Goal: Task Accomplishment & Management: Manage account settings

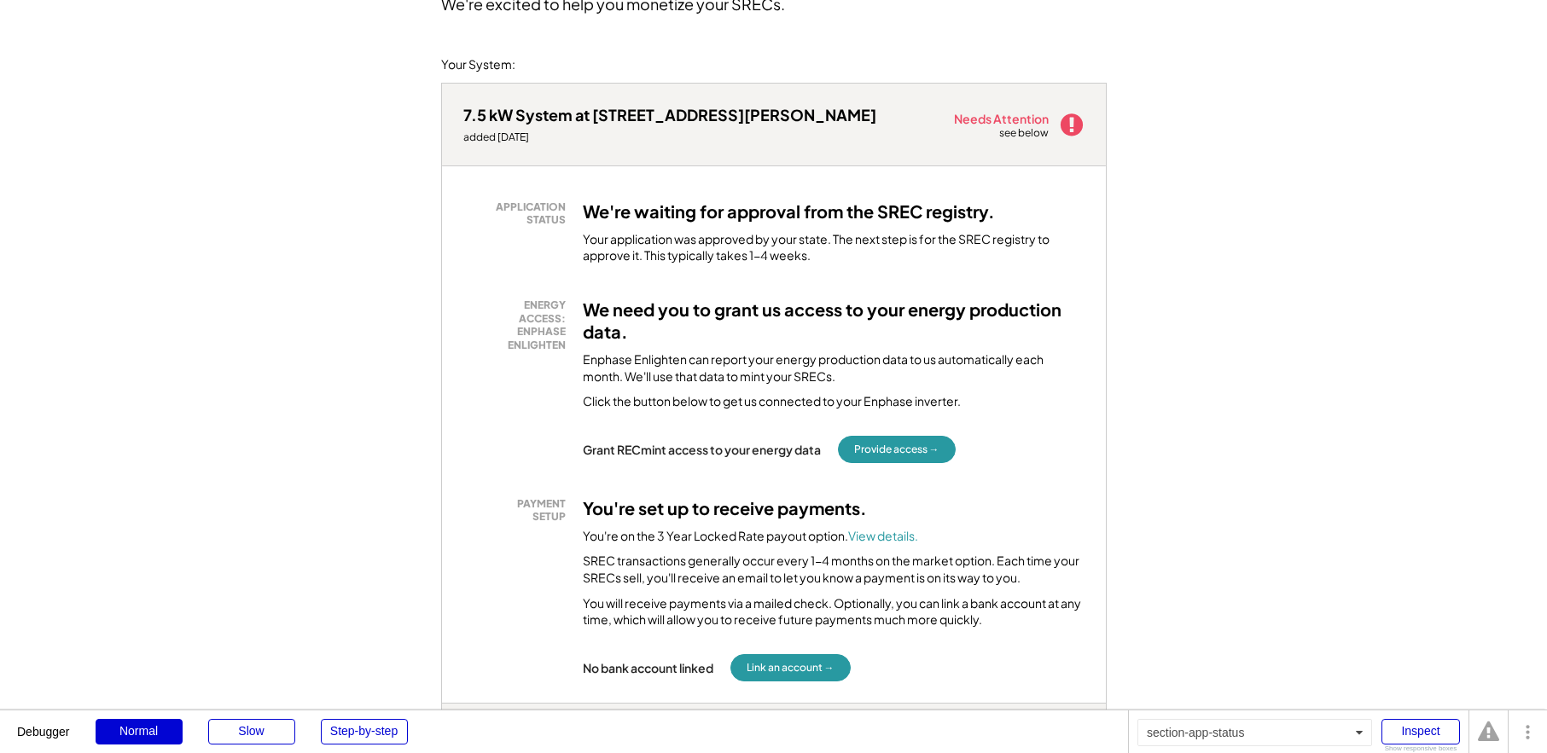
scroll to position [176, 0]
click at [765, 668] on button "Link an account →" at bounding box center [790, 667] width 120 height 27
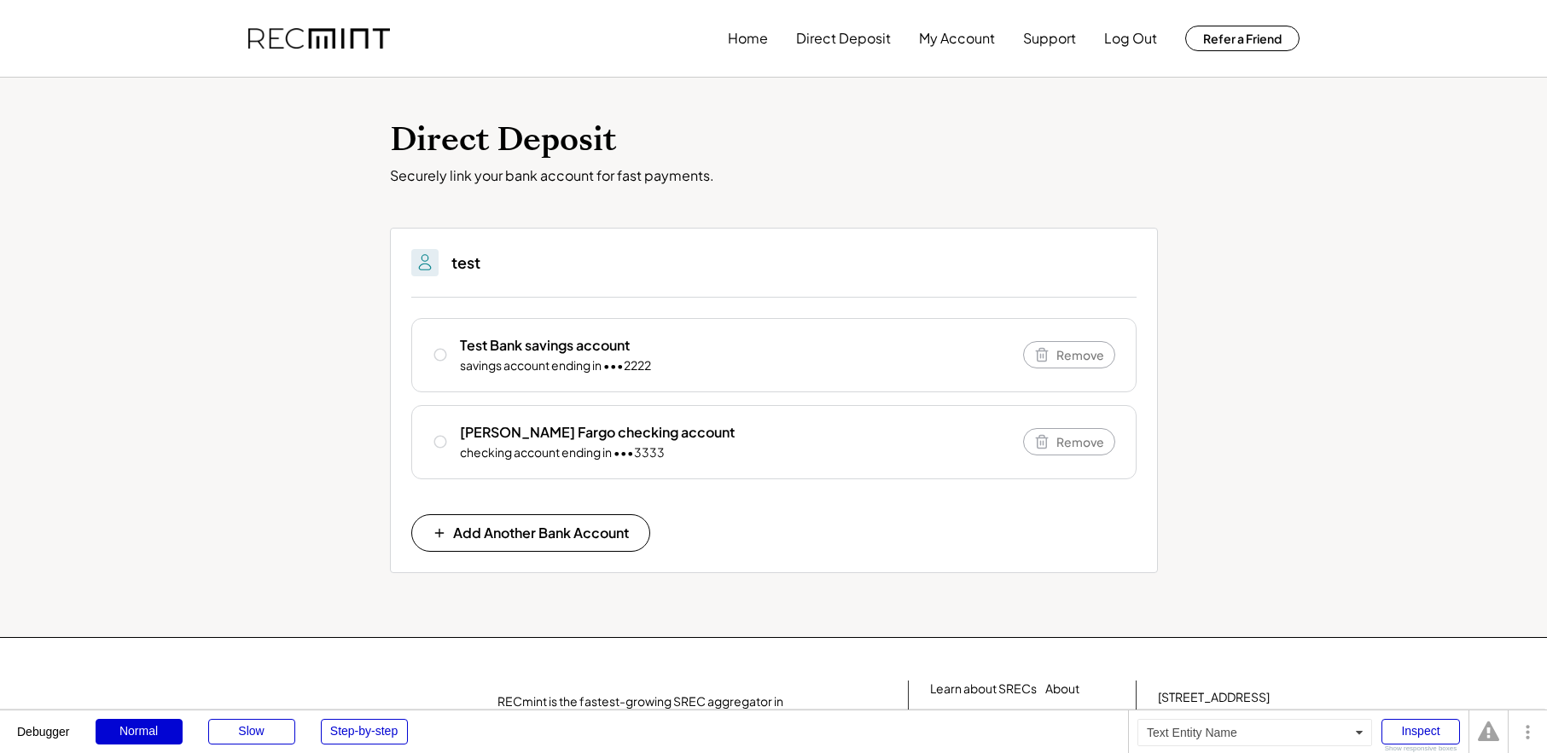
click at [452, 259] on h3 "test" at bounding box center [465, 263] width 29 height 20
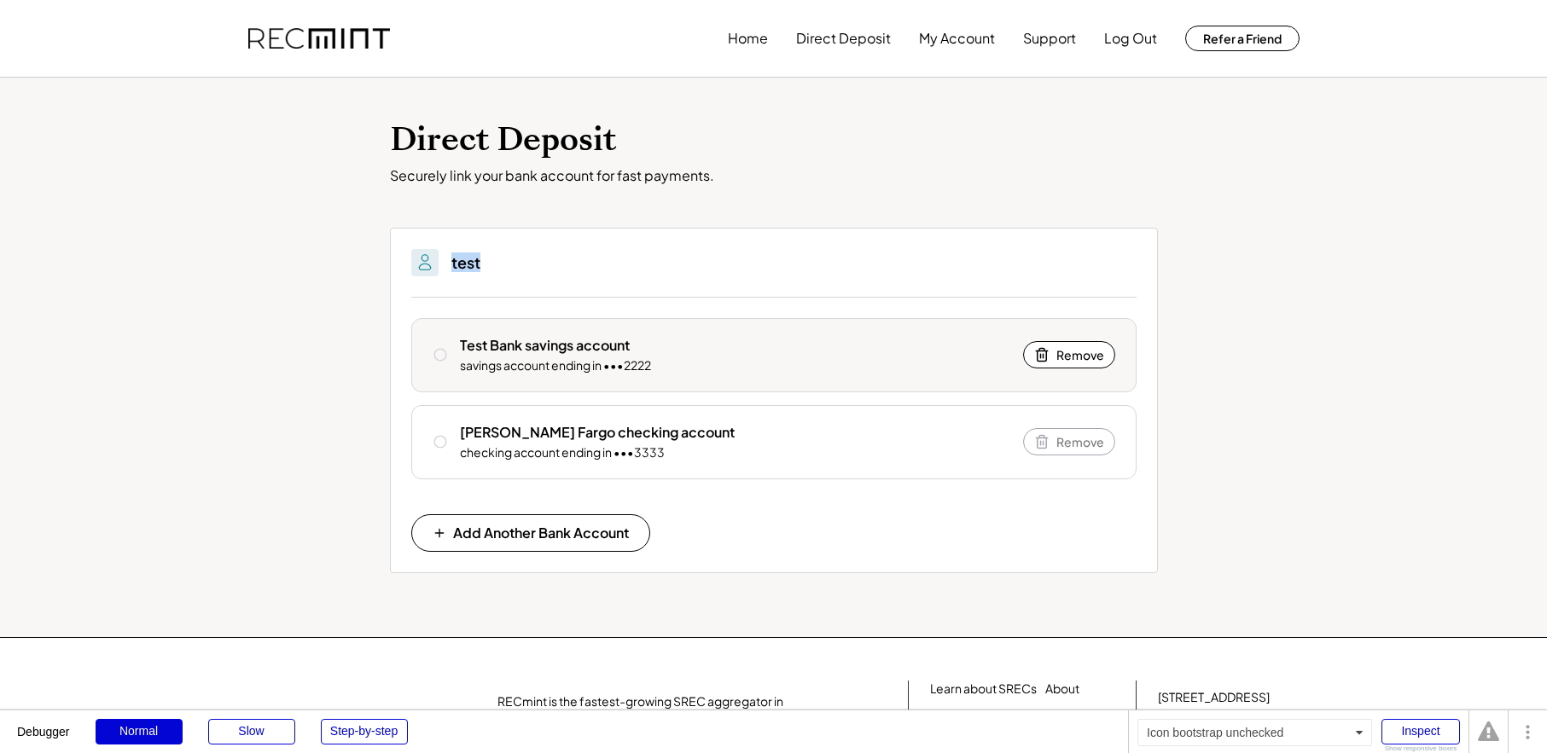
click at [440, 354] on icon at bounding box center [440, 354] width 15 height 15
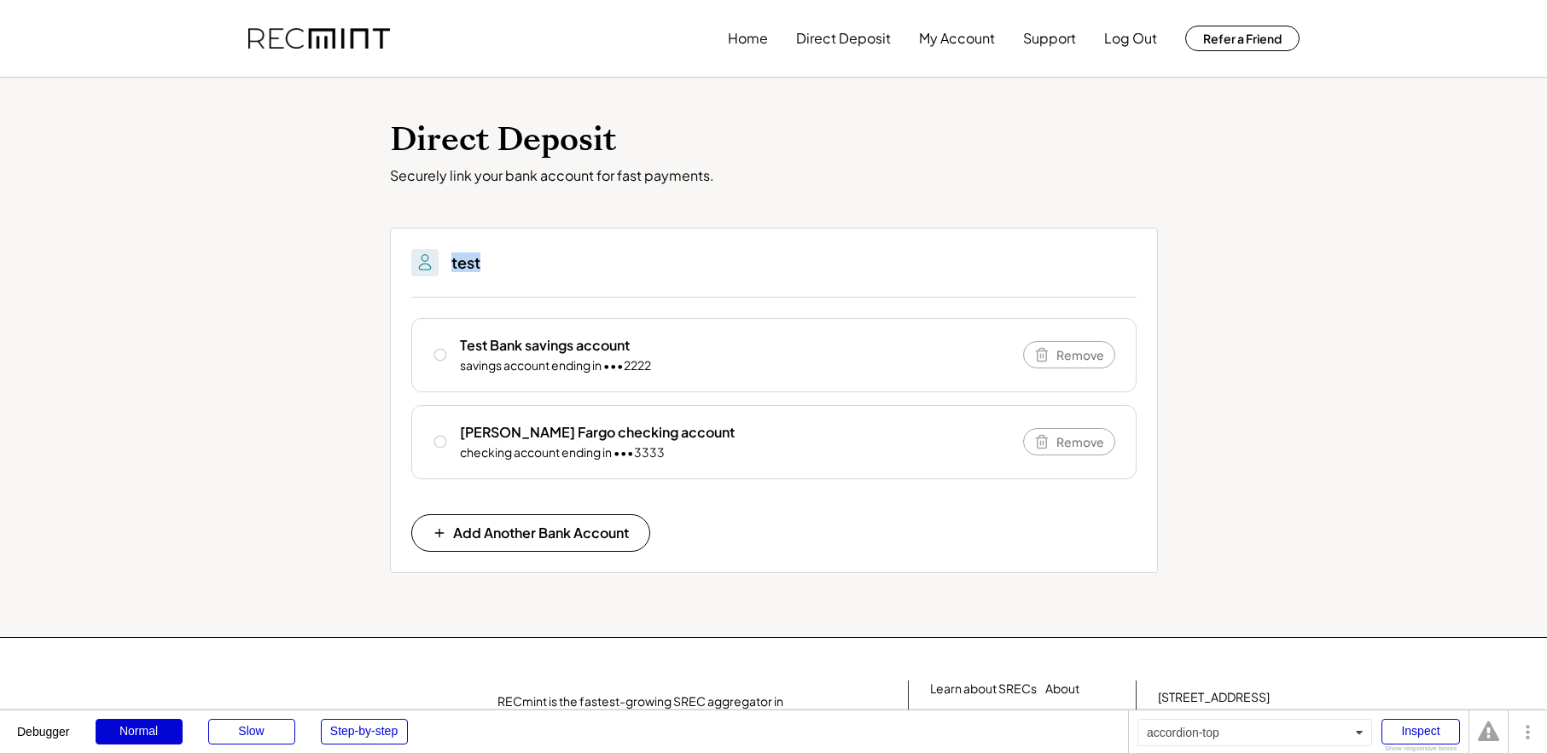
click at [455, 293] on div "test" at bounding box center [773, 273] width 725 height 49
click at [736, 39] on button "Home" at bounding box center [748, 38] width 40 height 34
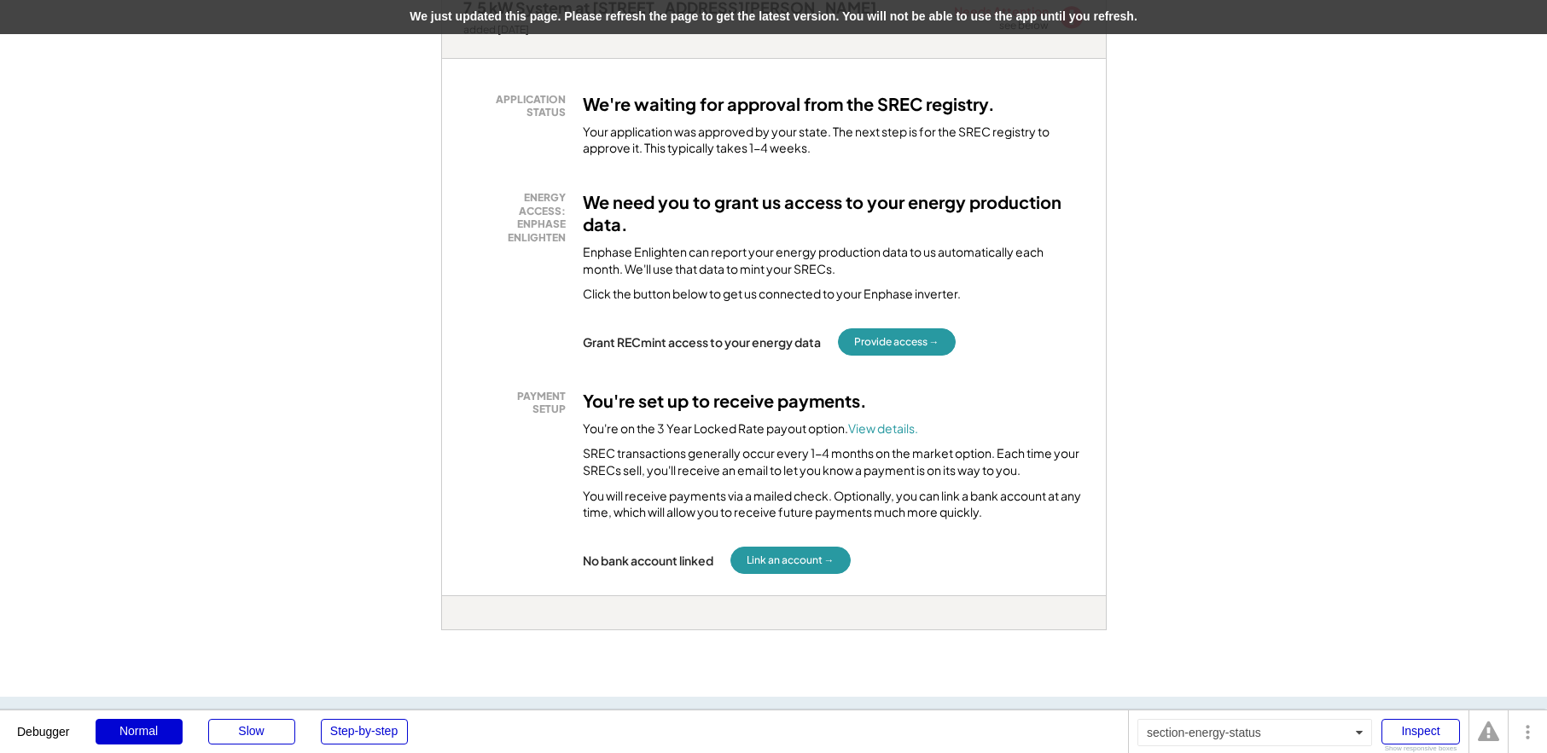
scroll to position [281, 0]
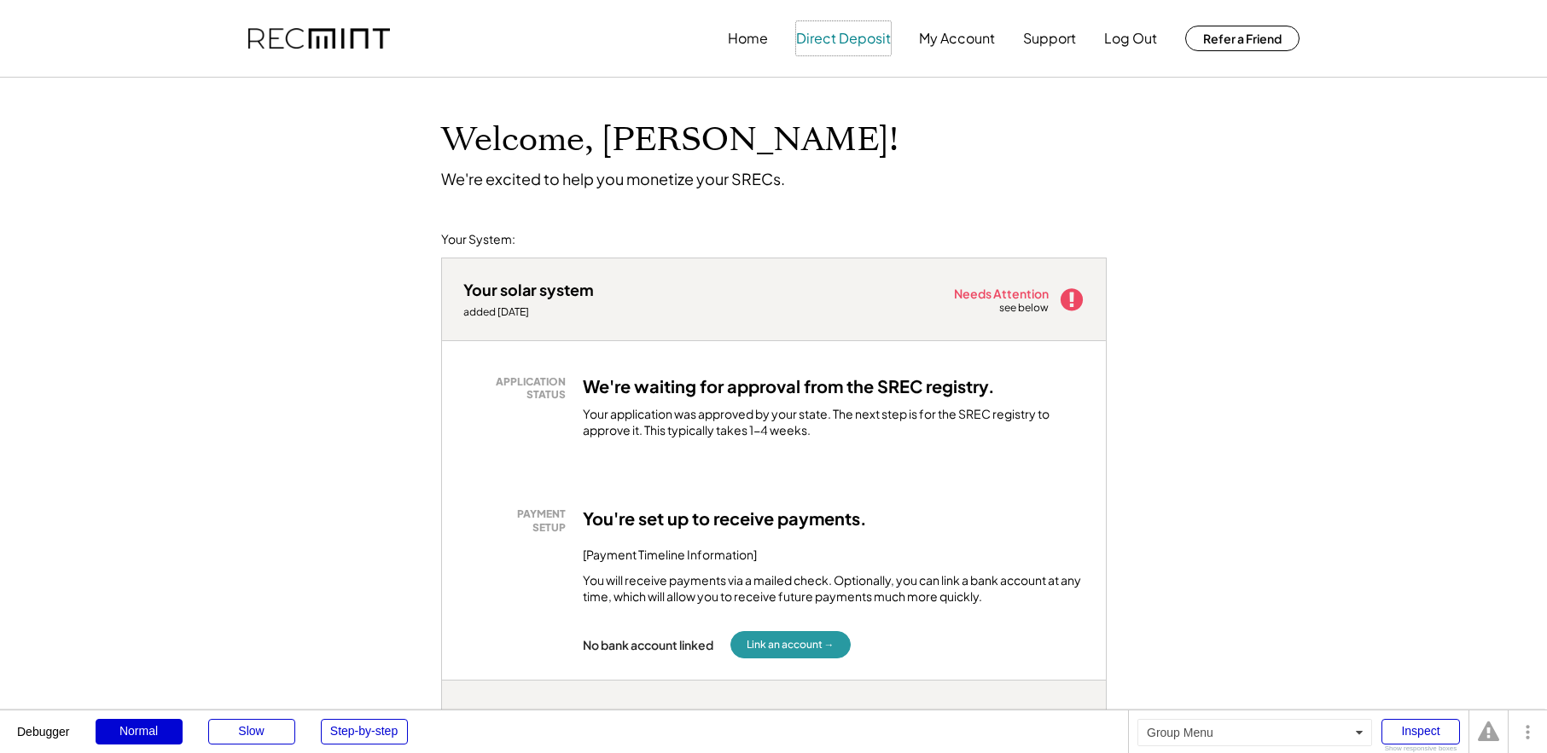
click at [845, 44] on button "Direct Deposit" at bounding box center [843, 38] width 95 height 34
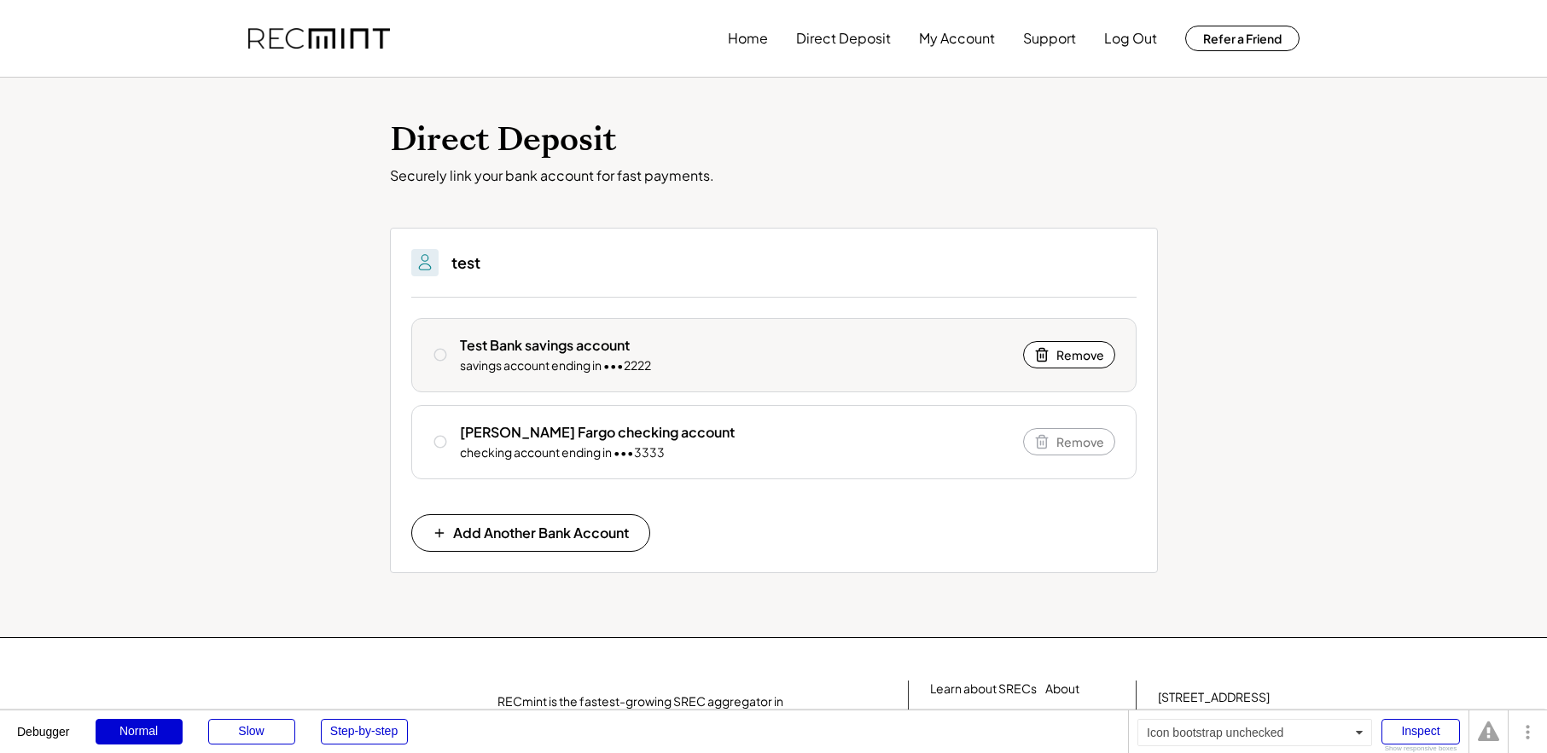
click at [442, 356] on icon at bounding box center [440, 354] width 15 height 15
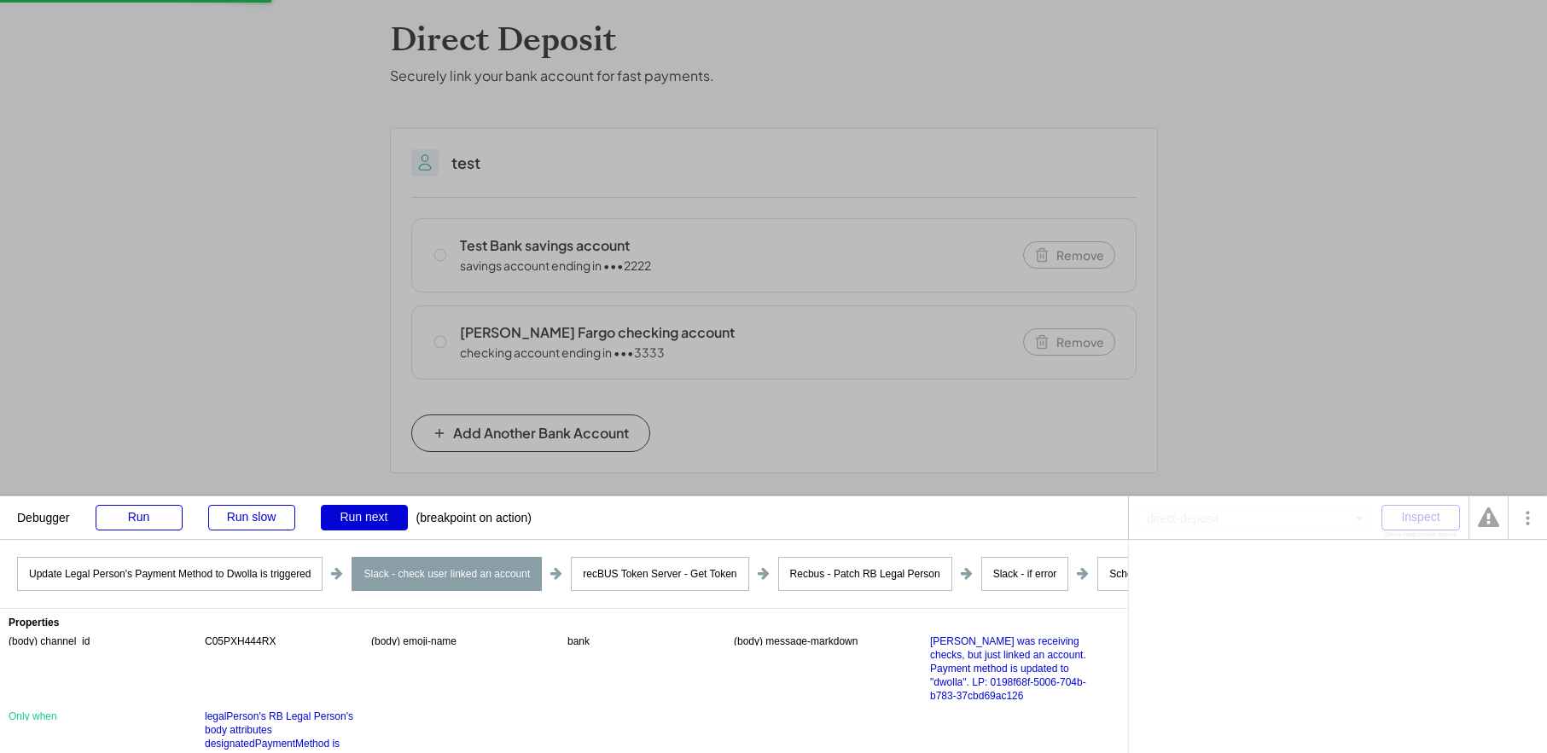
scroll to position [20, 0]
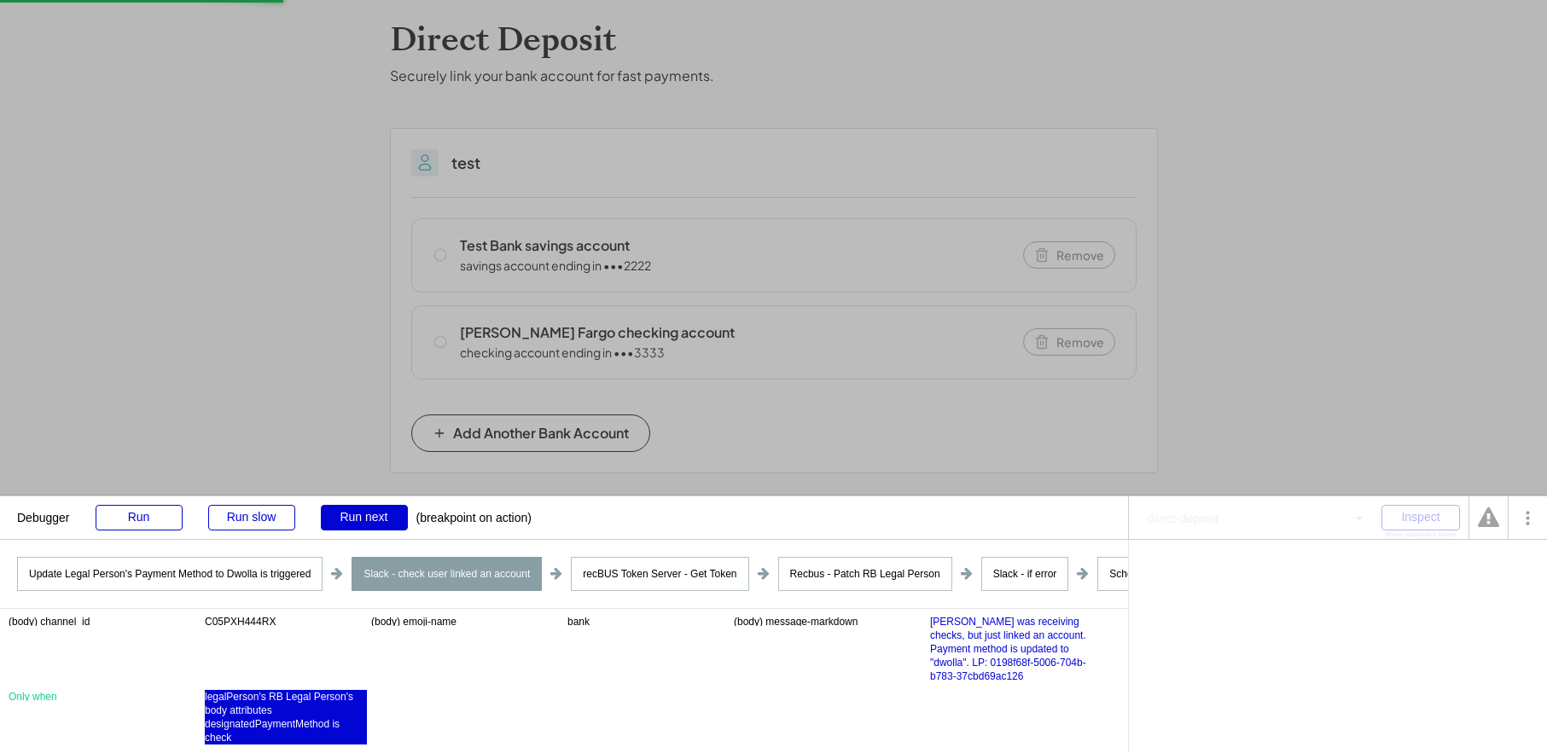
click at [215, 734] on div "legalPerson's RB Legal Person's body attributes designatedPaymentMethod is check" at bounding box center [286, 717] width 162 height 55
click at [1446, 566] on div "'s body attributes designatedPaymentMethod" at bounding box center [1381, 571] width 205 height 10
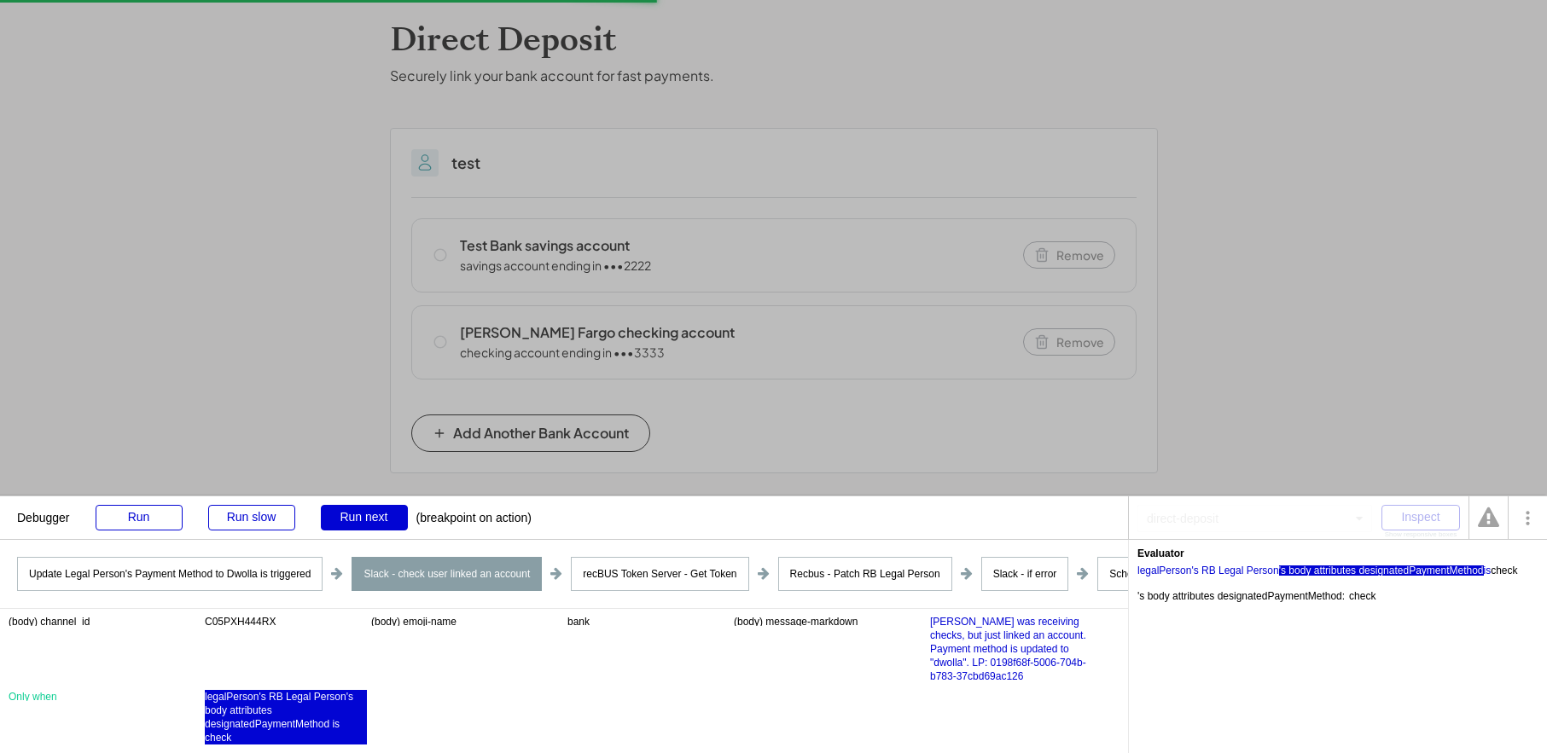
click at [228, 627] on div "C05PXH444RX" at bounding box center [240, 622] width 71 height 14
click at [342, 521] on div "Run next" at bounding box center [364, 518] width 87 height 26
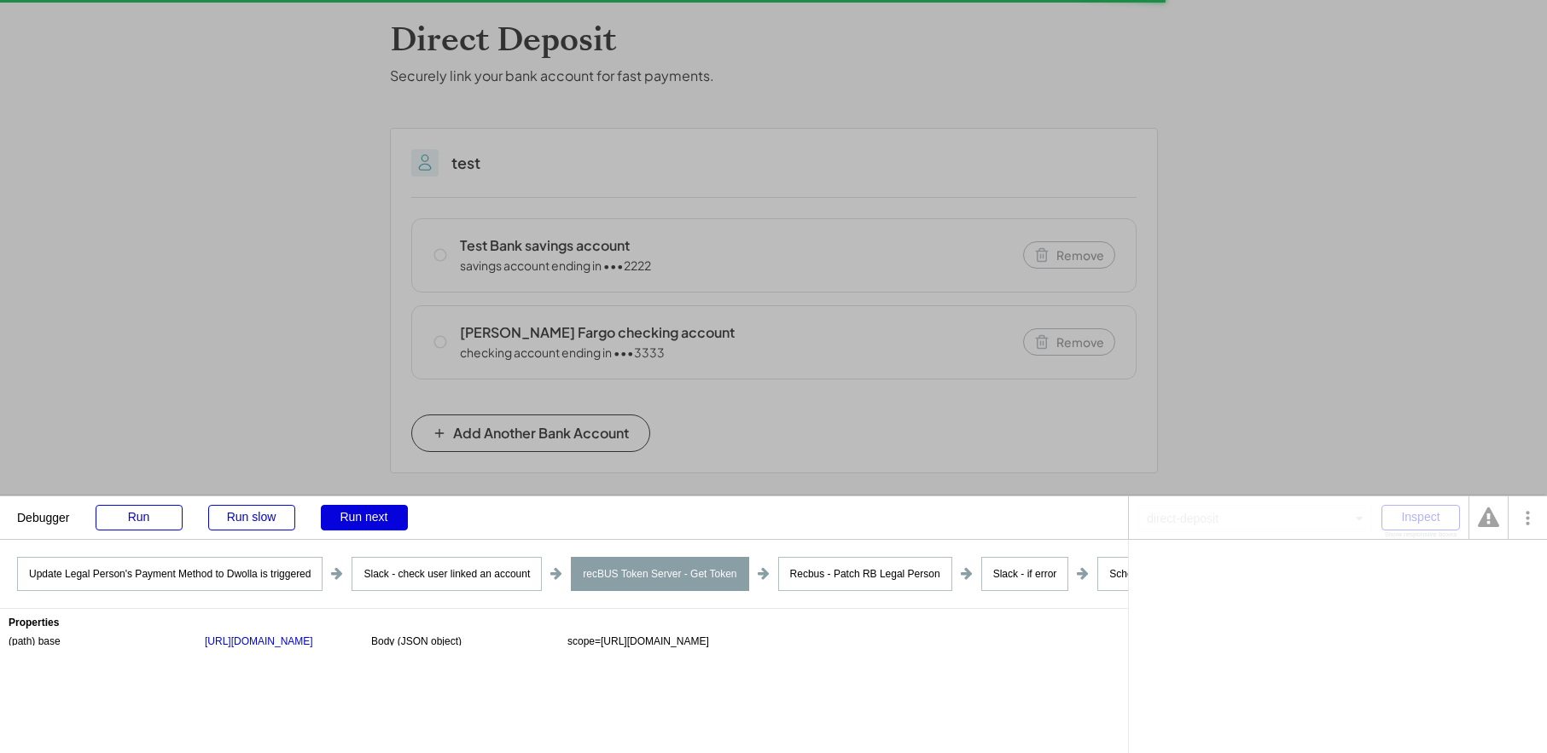
click at [349, 516] on div "Run next" at bounding box center [364, 518] width 87 height 26
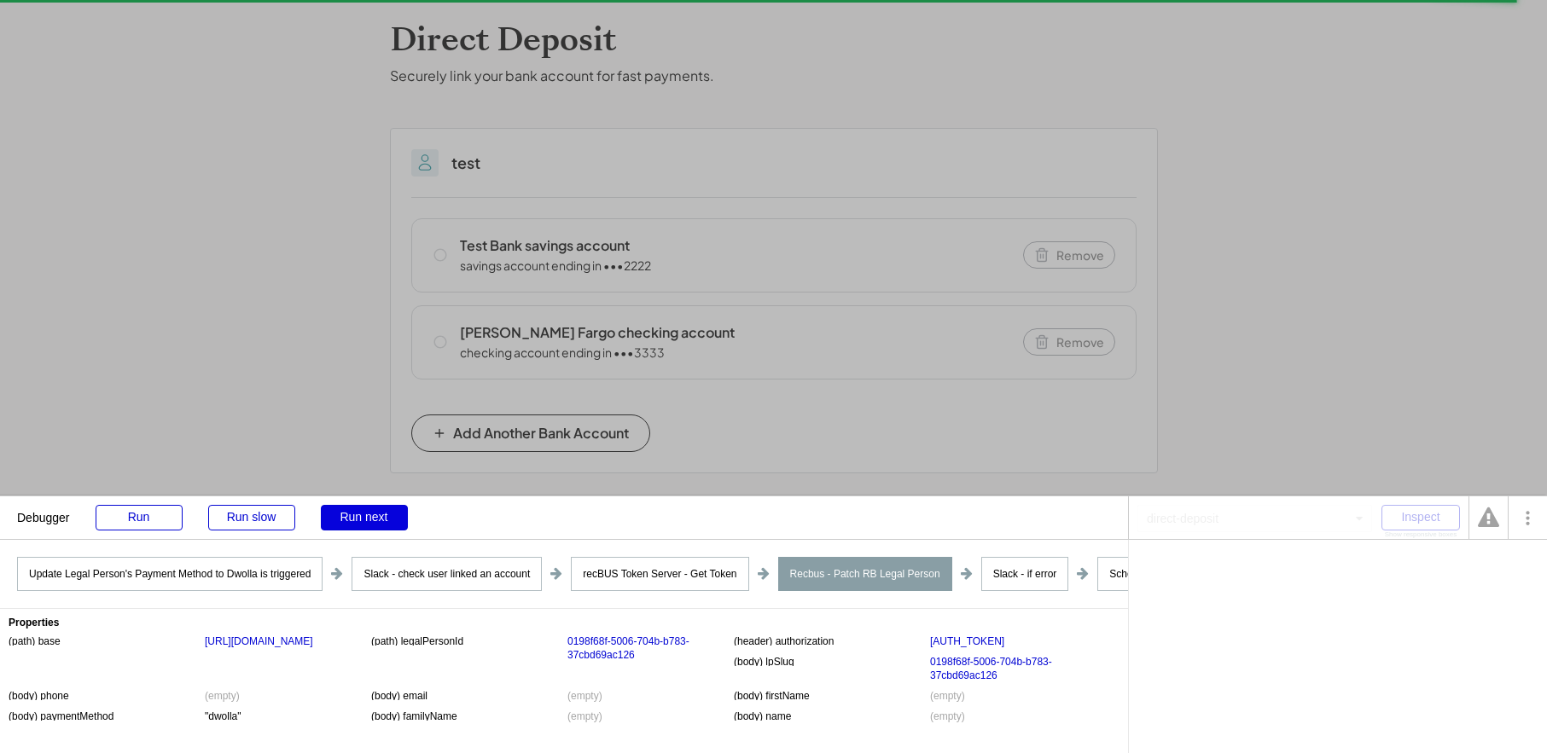
click at [335, 525] on div "Run next" at bounding box center [364, 518] width 87 height 26
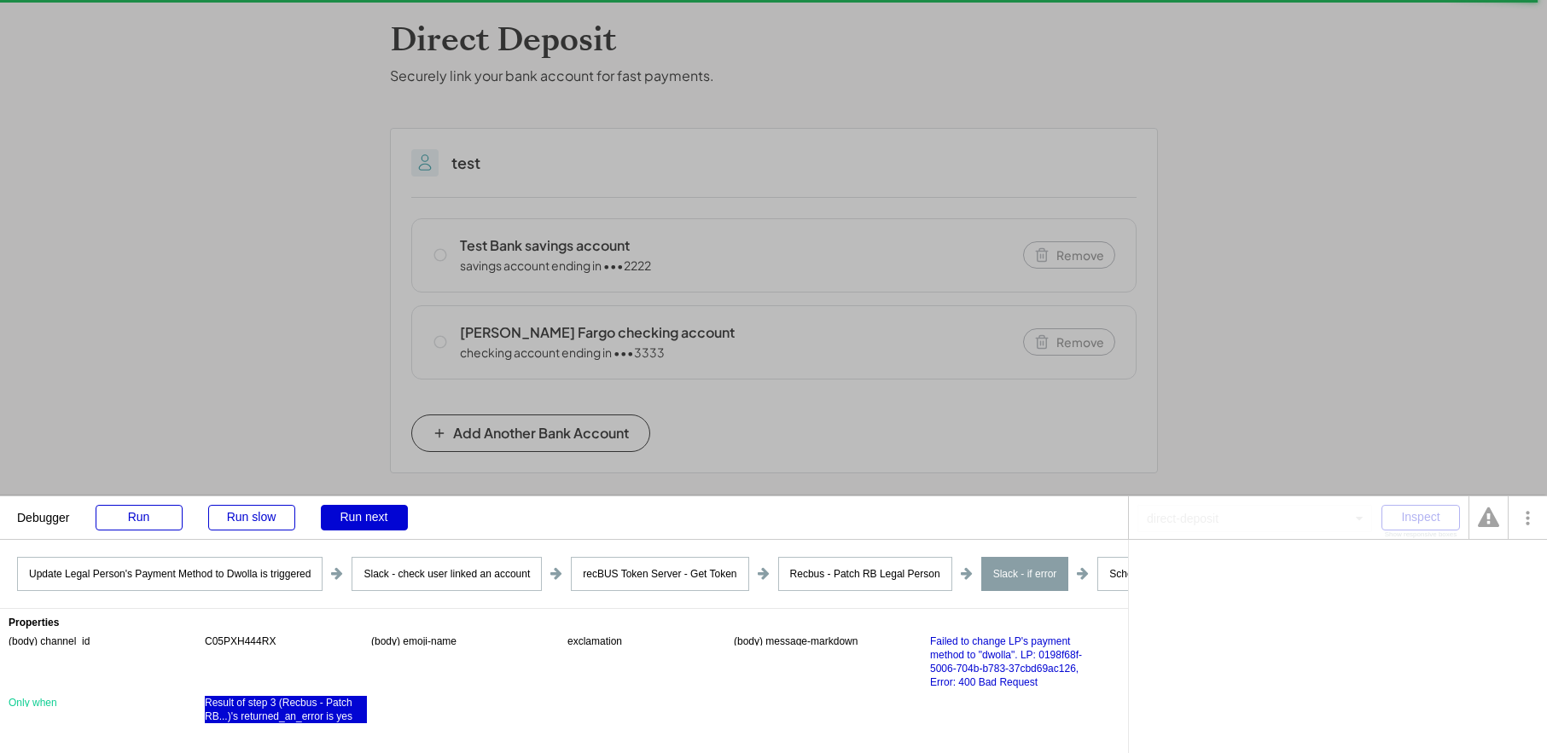
click at [326, 714] on div "Result of step 3 (Recbus - Patch RB...)'s returned_an_error is yes" at bounding box center [286, 709] width 162 height 27
click at [1335, 570] on div "'s returned_an_error" at bounding box center [1360, 571] width 92 height 10
click at [1248, 574] on div "Result of step 3 (Recbus - Patch RB...)" at bounding box center [1226, 571] width 177 height 10
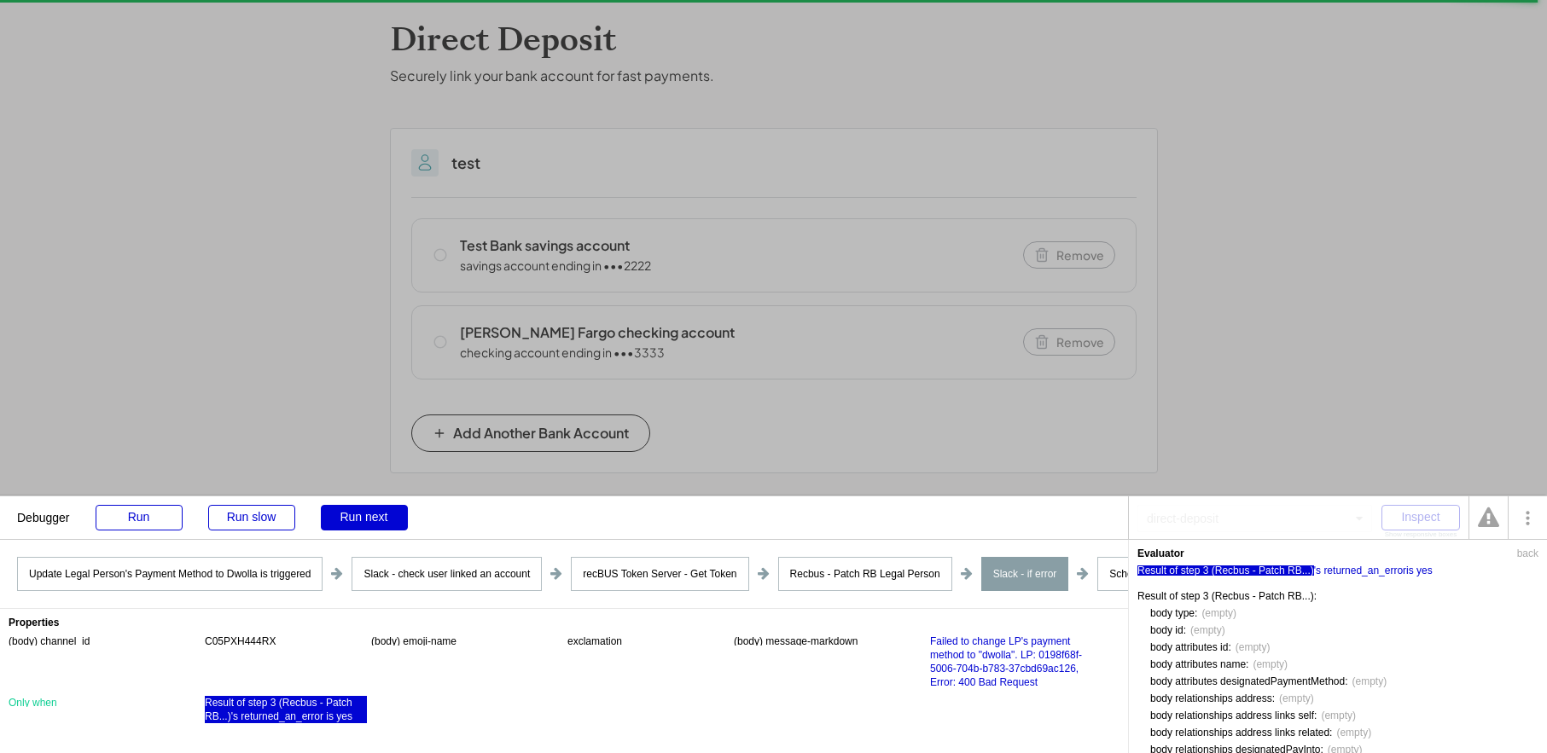
click at [148, 533] on div "Debugger Run Run slow Run next (breakpoint on action)" at bounding box center [564, 518] width 1128 height 43
click at [153, 515] on div "Run" at bounding box center [139, 518] width 87 height 26
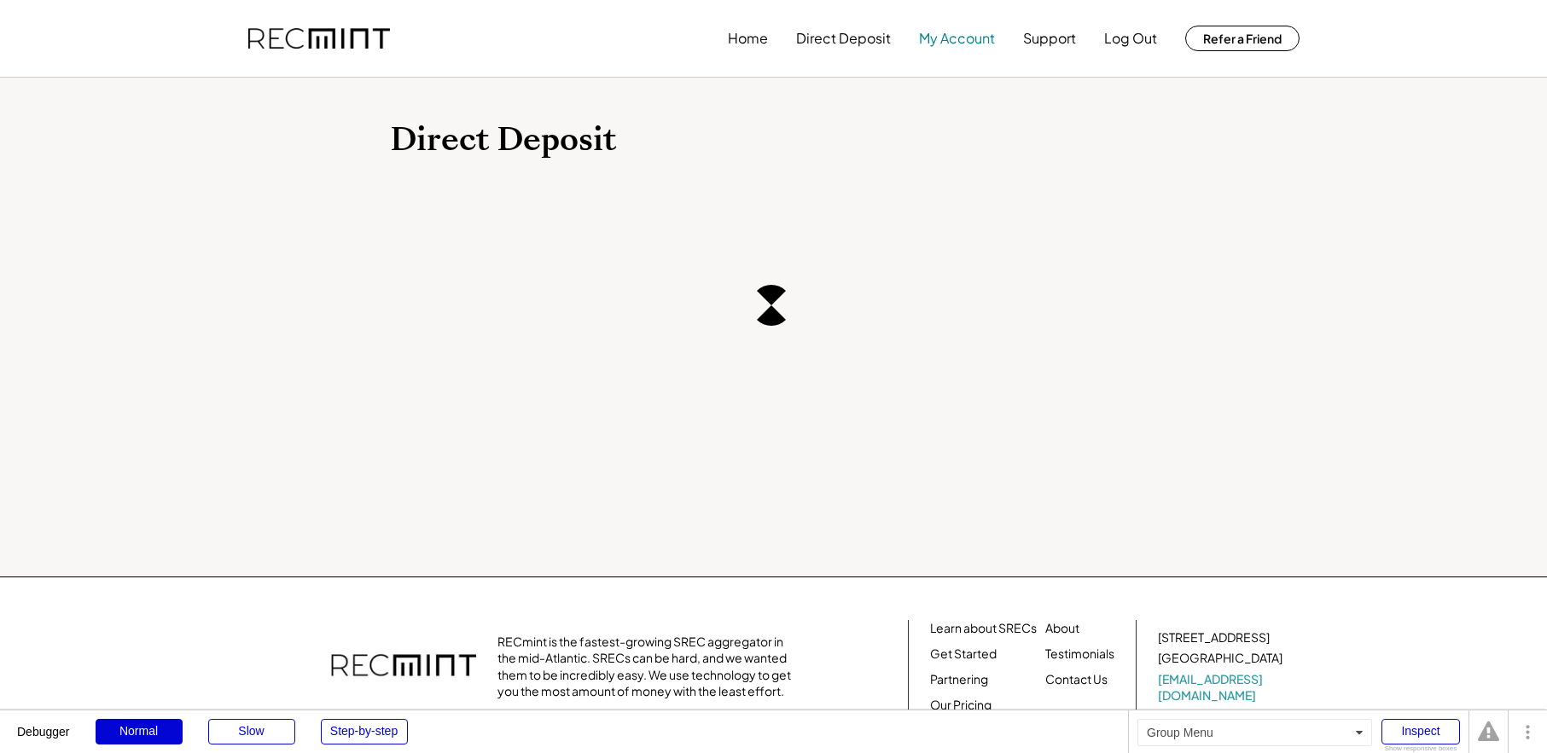
click at [967, 43] on button "My Account" at bounding box center [957, 38] width 76 height 34
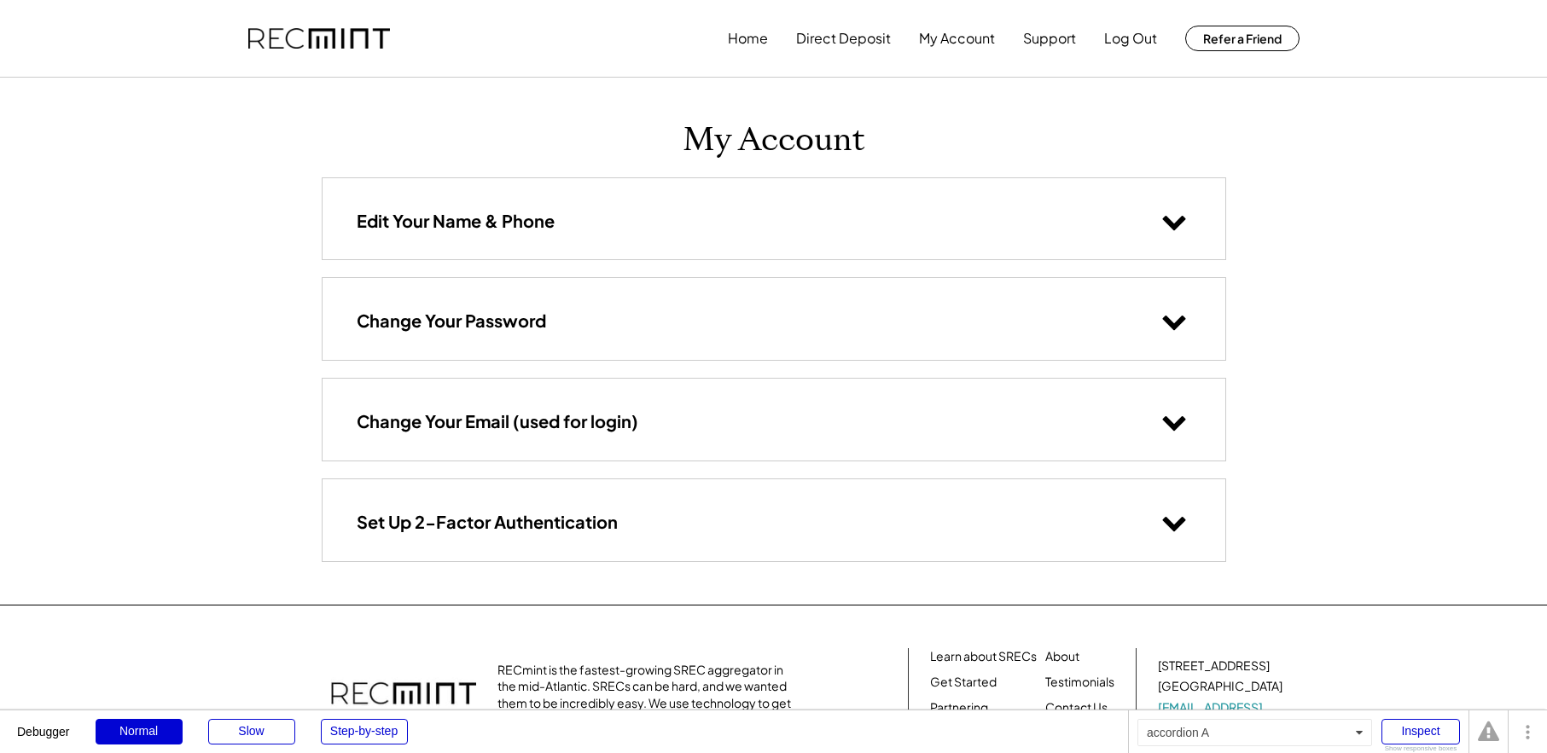
click at [554, 198] on div "Edit Your Name & Phone" at bounding box center [774, 218] width 903 height 81
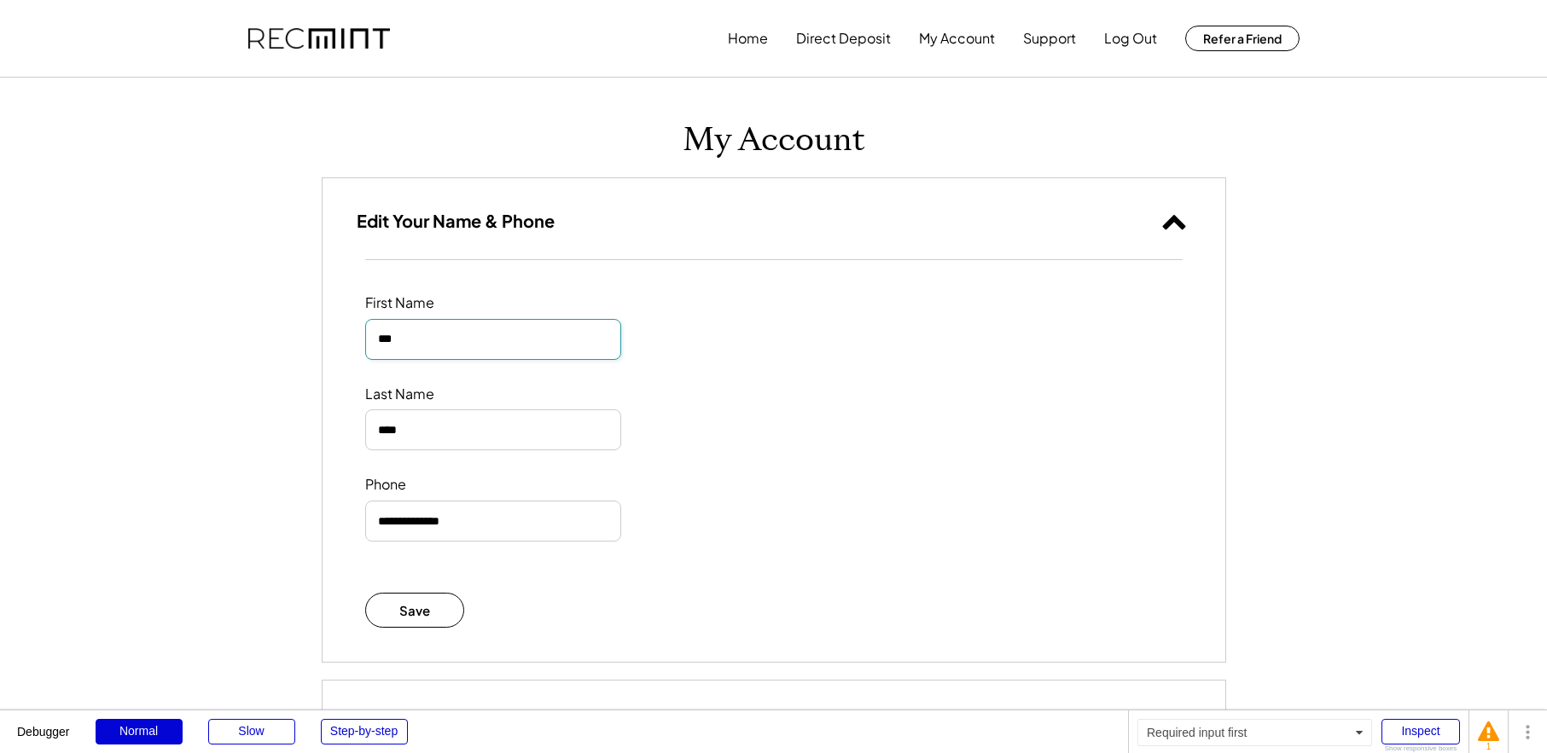
click at [433, 335] on input "input" at bounding box center [493, 339] width 256 height 41
drag, startPoint x: 445, startPoint y: 430, endPoint x: 272, endPoint y: 426, distance: 173.3
drag, startPoint x: 421, startPoint y: 343, endPoint x: 177, endPoint y: 298, distance: 248.2
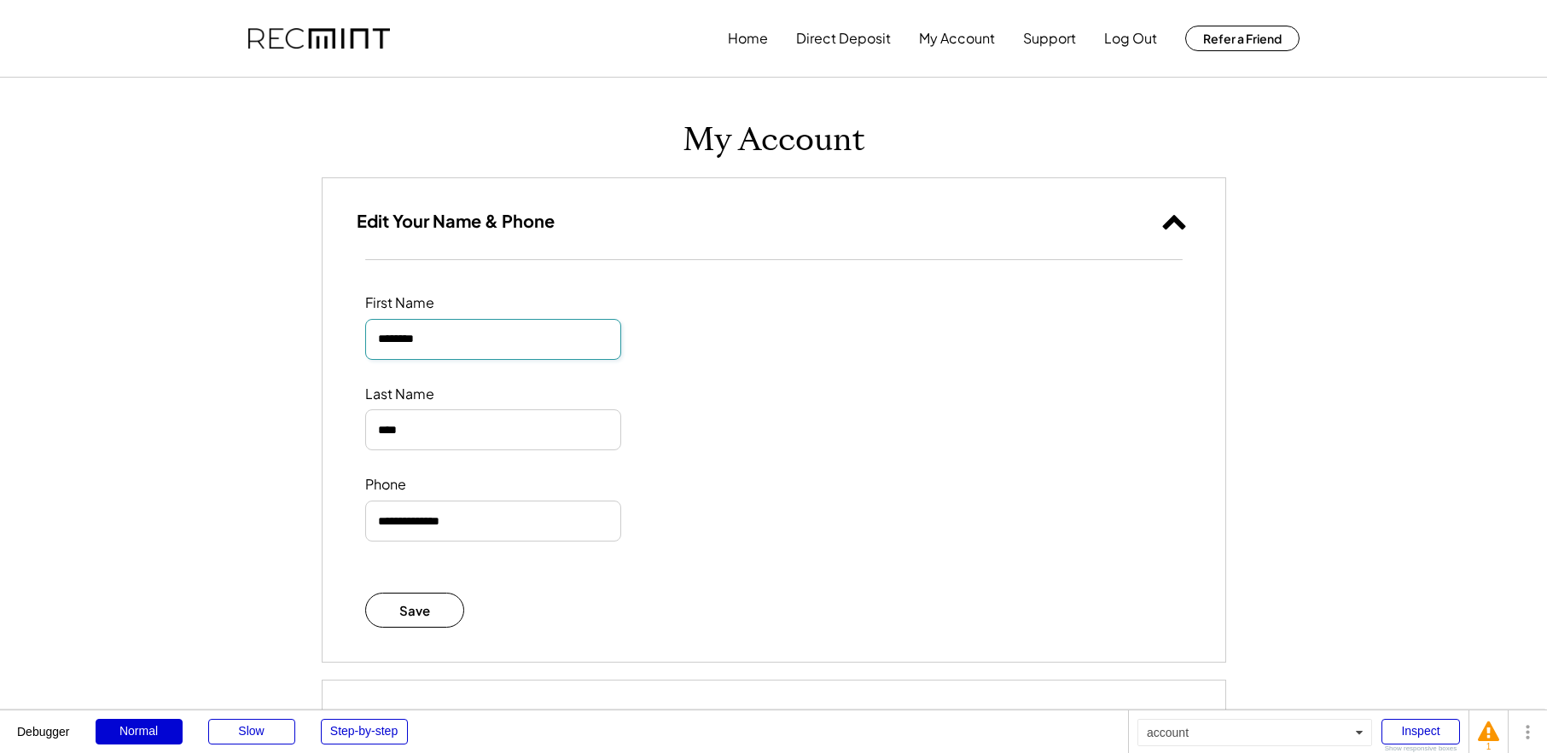
type input "********"
type input "*****"
drag, startPoint x: 495, startPoint y: 525, endPoint x: 188, endPoint y: 516, distance: 307.3
type input "**********"
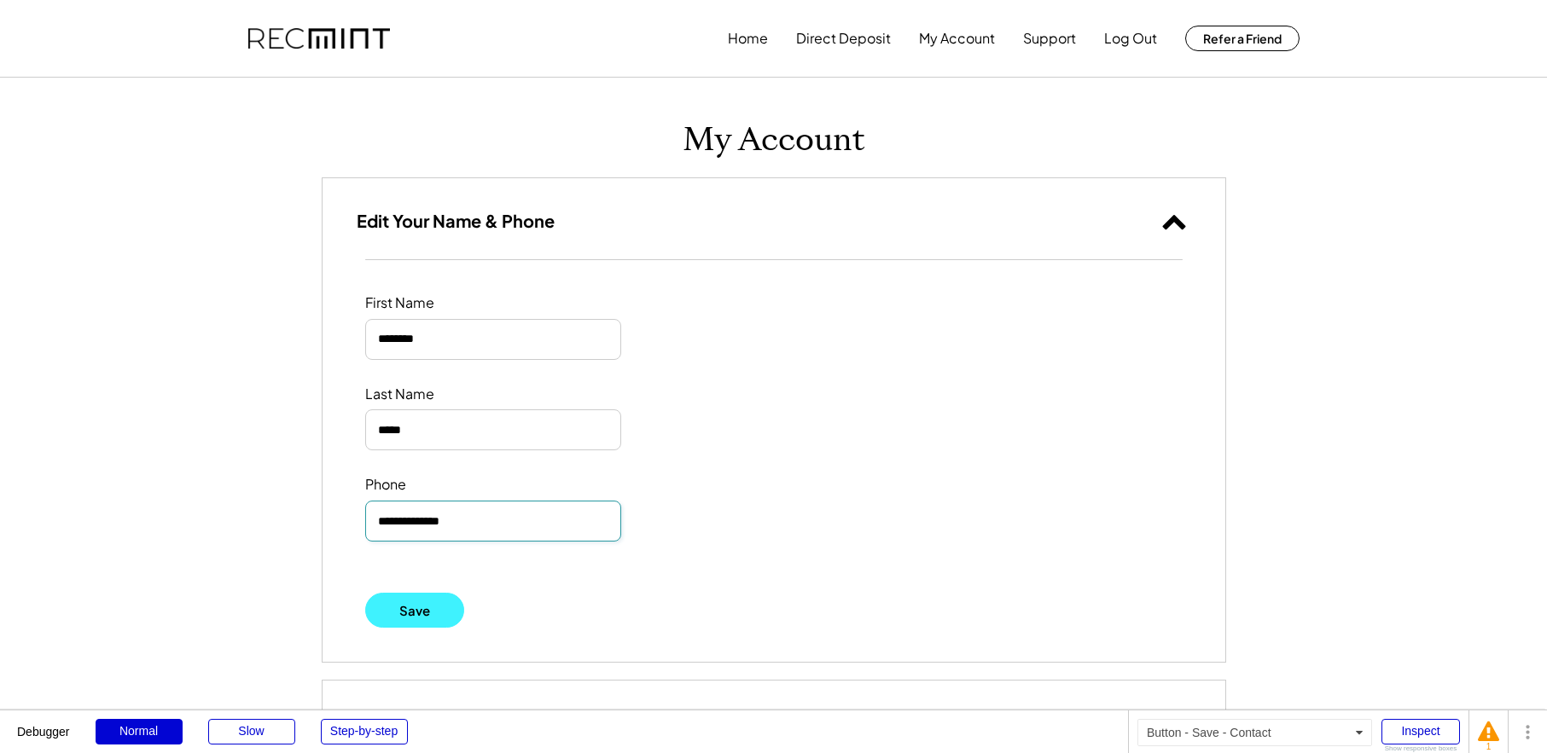
click at [406, 609] on button "Save" at bounding box center [415, 610] width 100 height 35
click at [746, 49] on button "Home" at bounding box center [748, 38] width 40 height 34
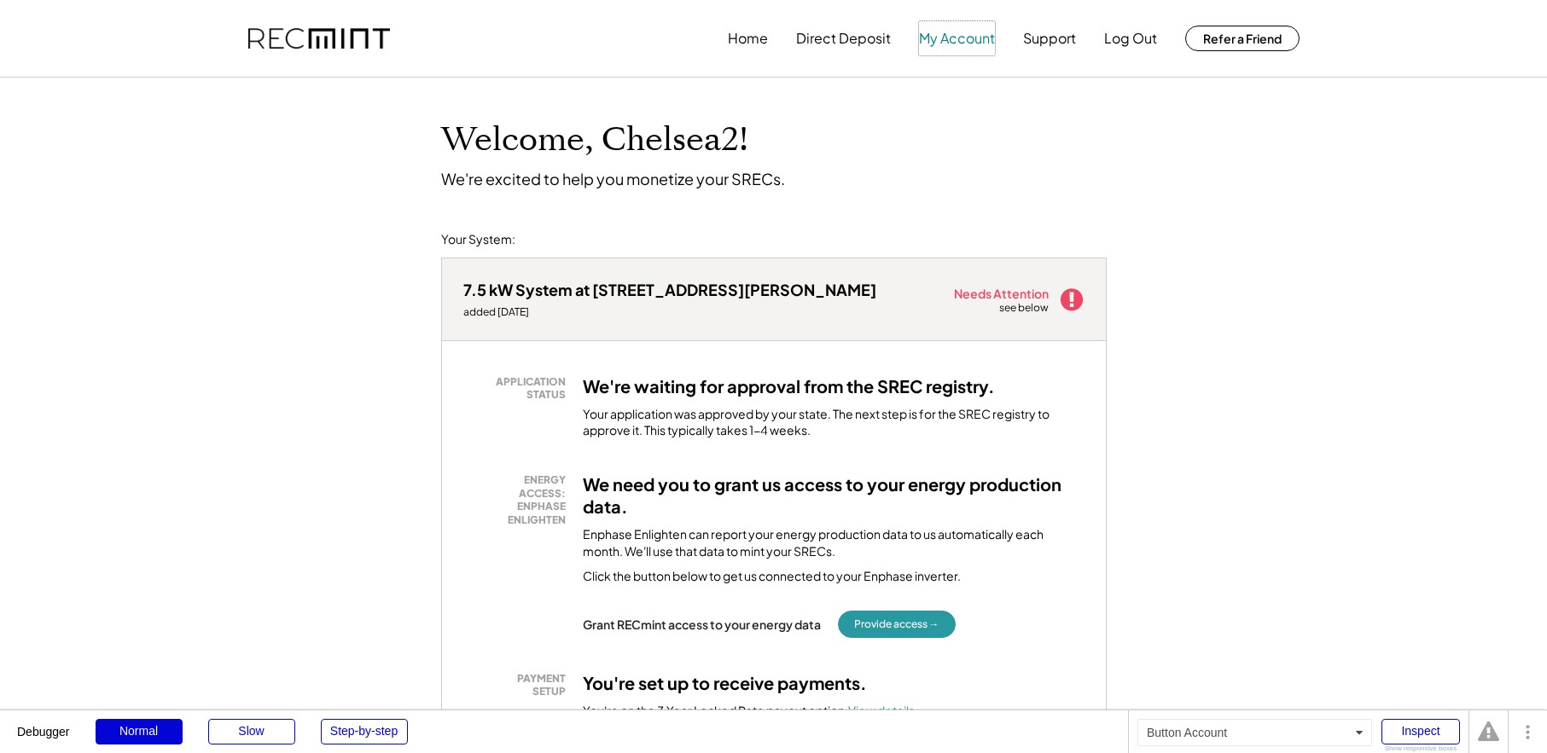
click at [980, 42] on button "My Account" at bounding box center [957, 38] width 76 height 34
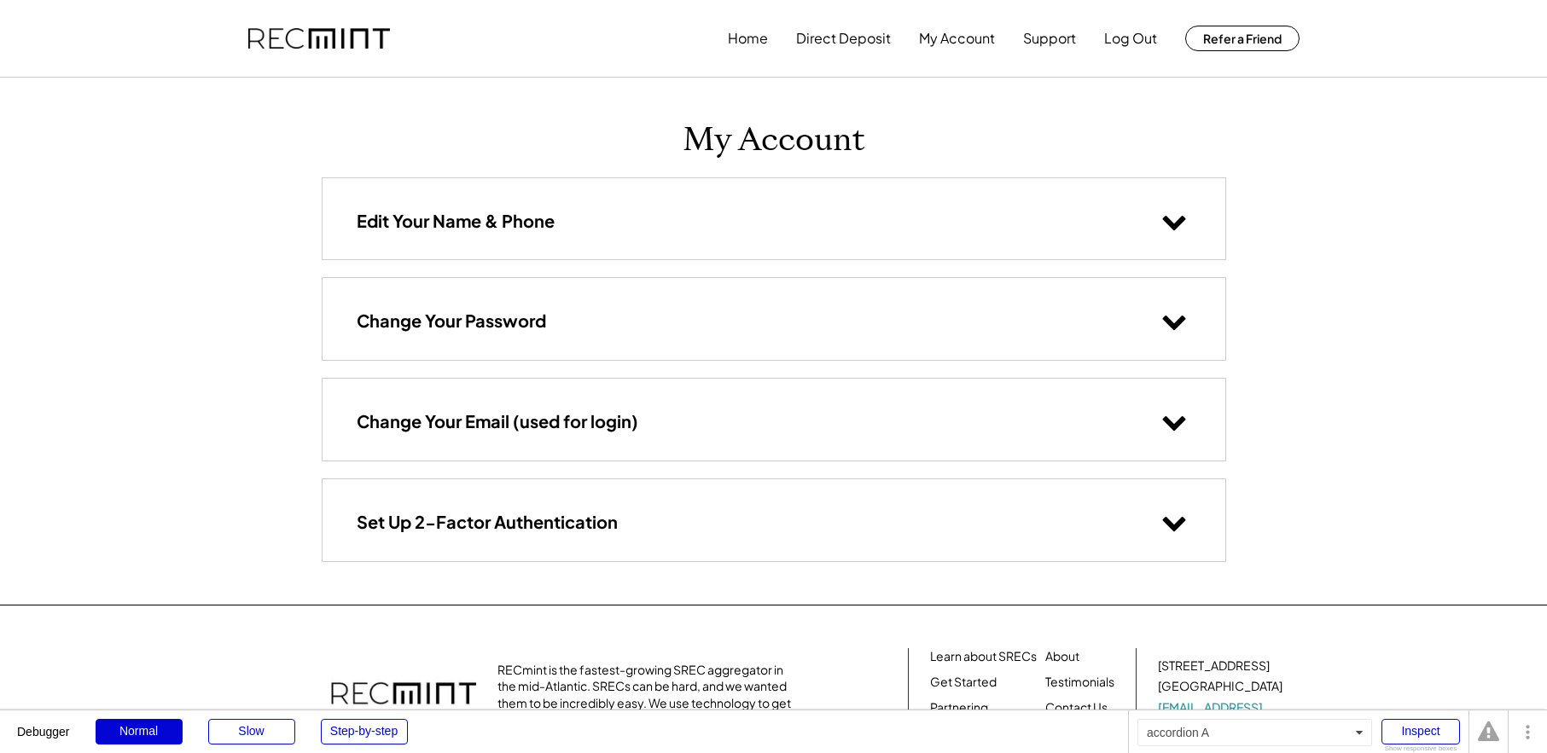
click at [579, 230] on div "Edit Your Name & Phone" at bounding box center [774, 218] width 903 height 81
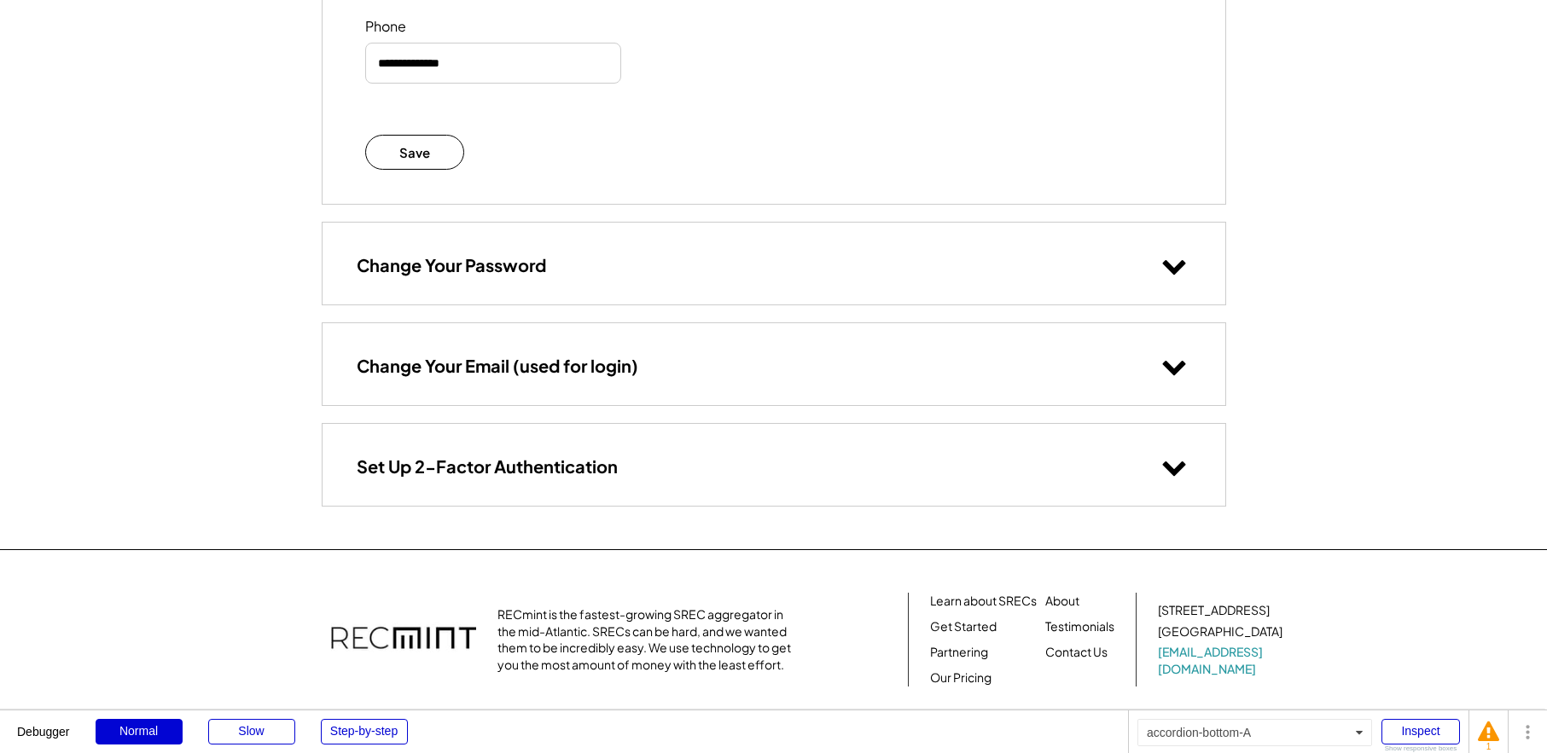
scroll to position [469, 0]
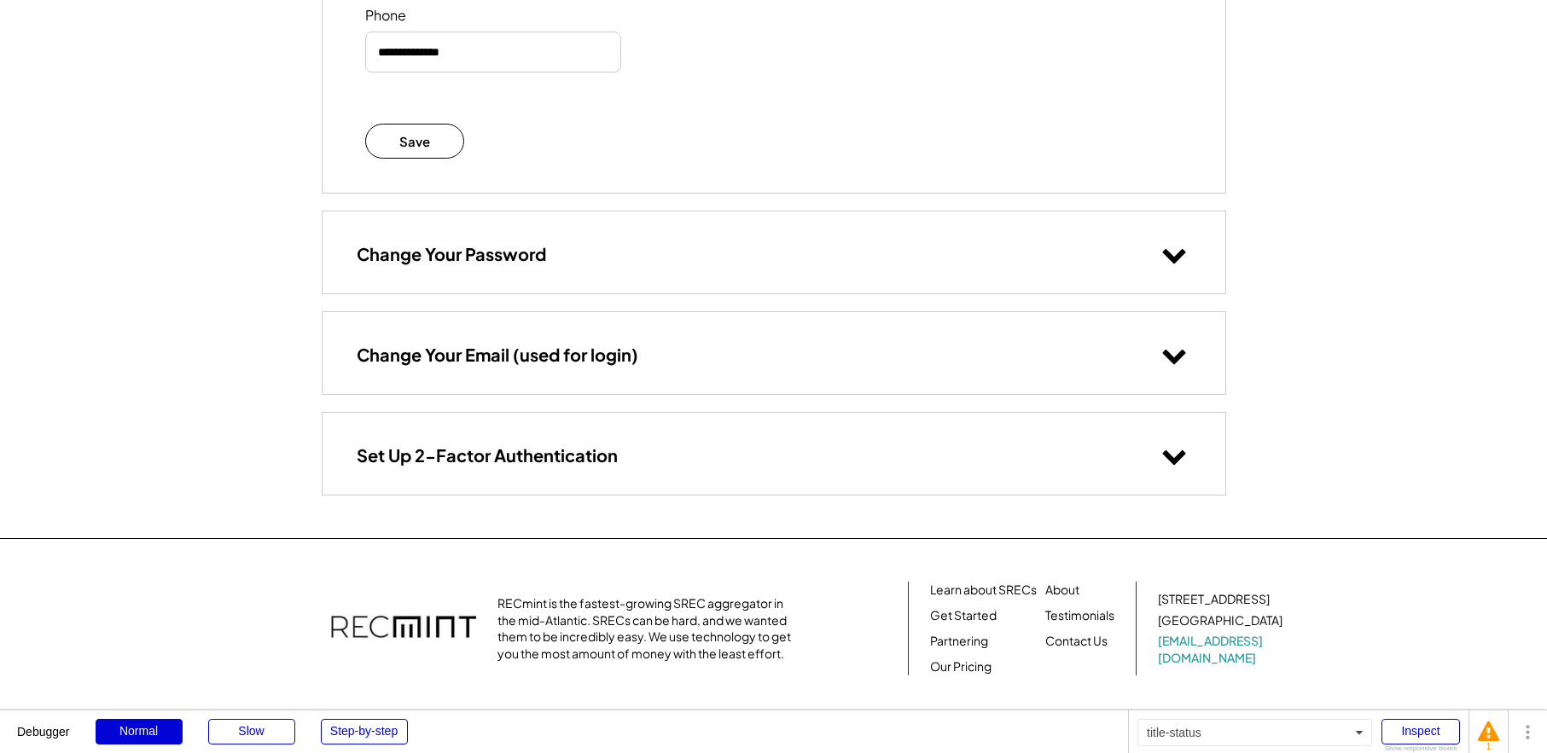
click at [522, 363] on h3 "Change Your Email (used for login)" at bounding box center [498, 355] width 282 height 22
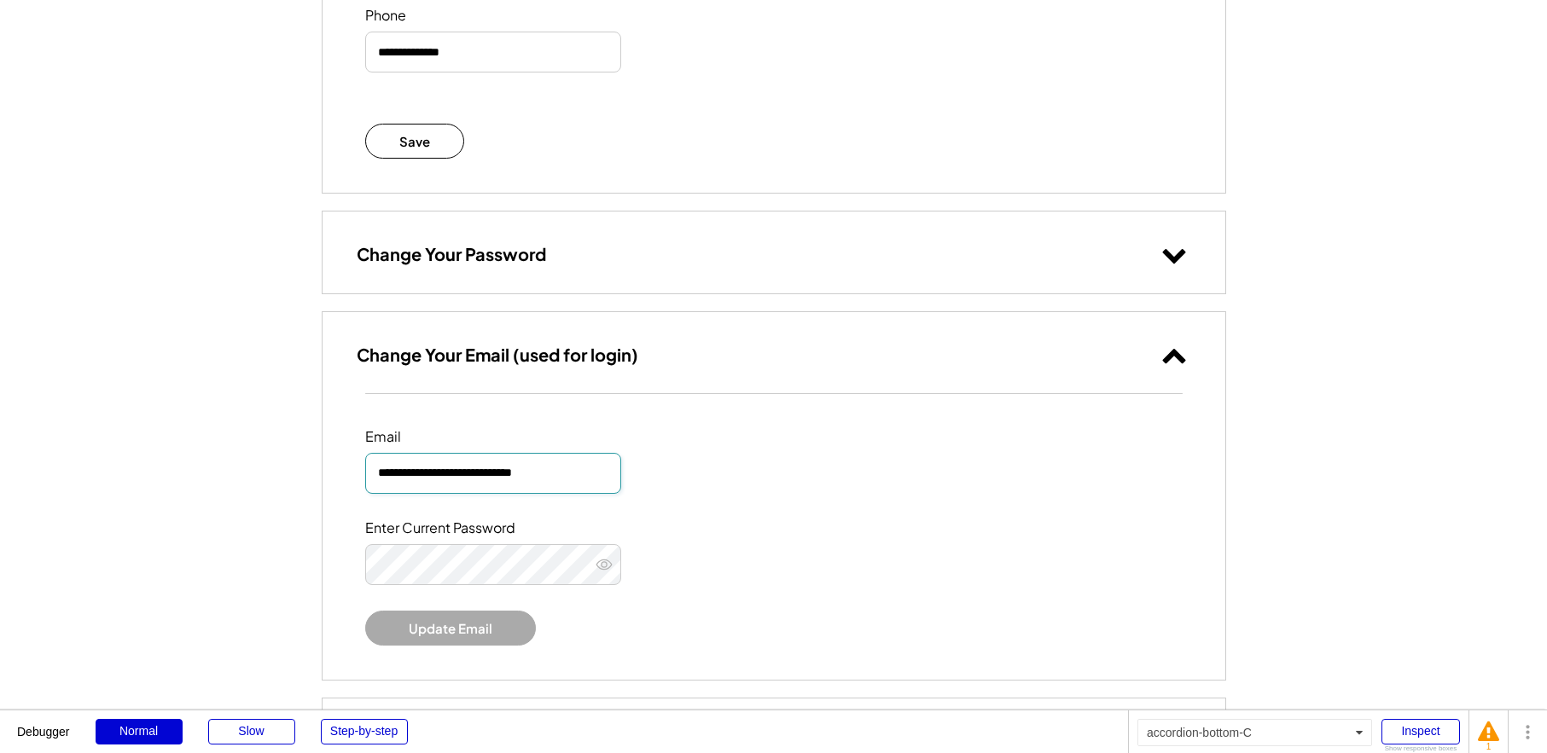
drag, startPoint x: 579, startPoint y: 474, endPoint x: 194, endPoint y: 450, distance: 386.4
click at [194, 450] on div "**********" at bounding box center [773, 446] width 1547 height 1830
paste input "email"
click at [503, 473] on input "**********" at bounding box center [493, 473] width 256 height 41
type input "**********"
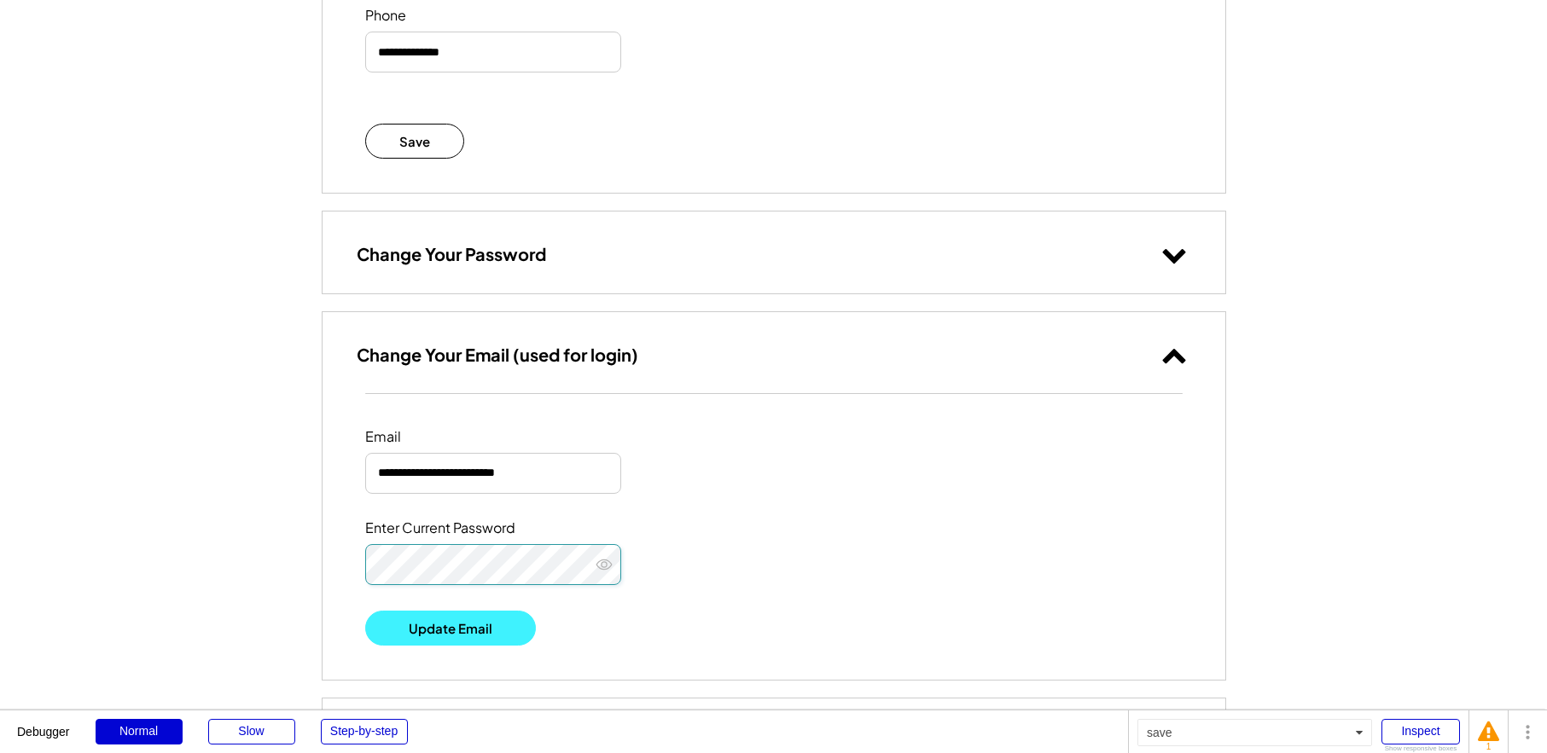
click at [447, 625] on button "Update Email" at bounding box center [450, 628] width 171 height 35
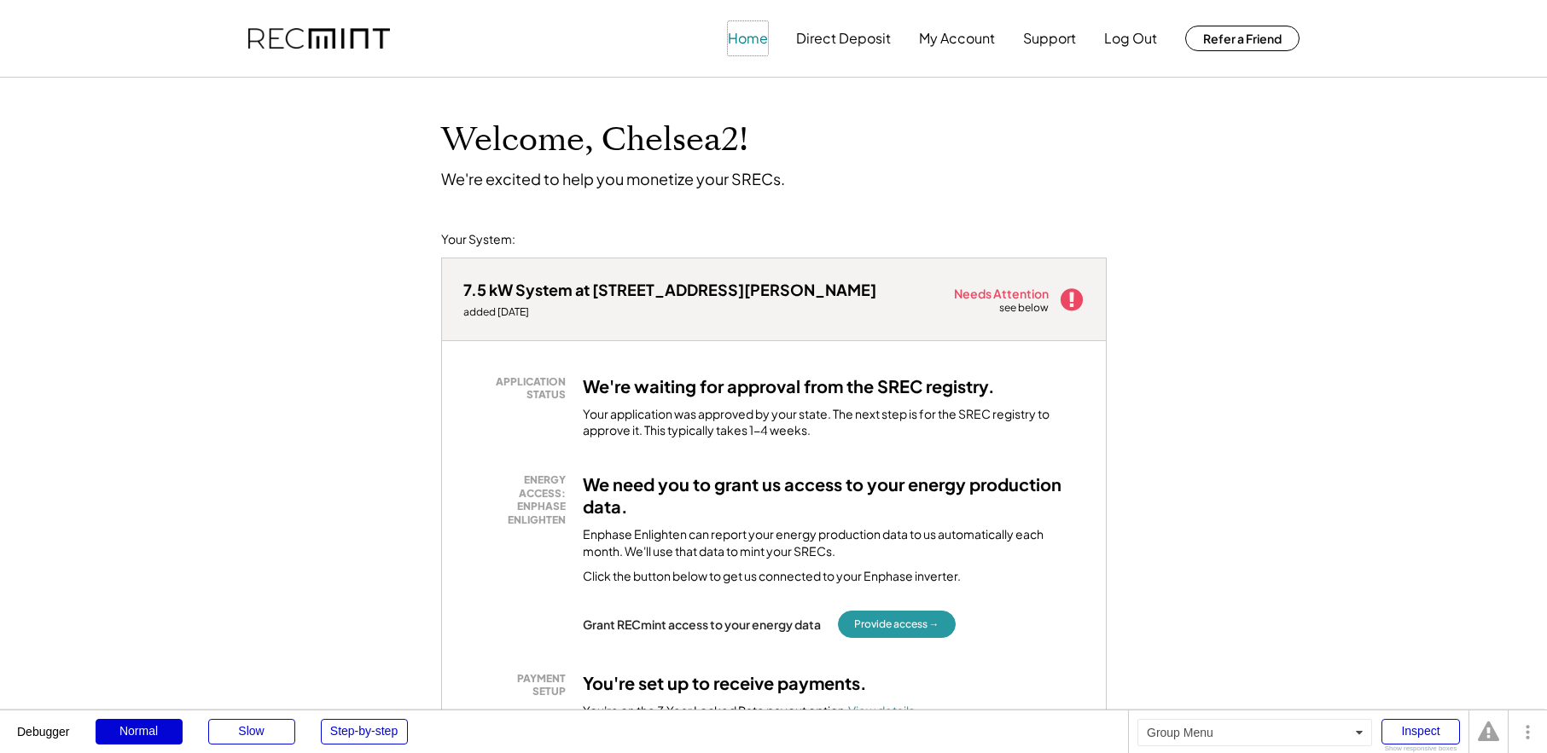
click at [743, 36] on button "Home" at bounding box center [748, 38] width 40 height 34
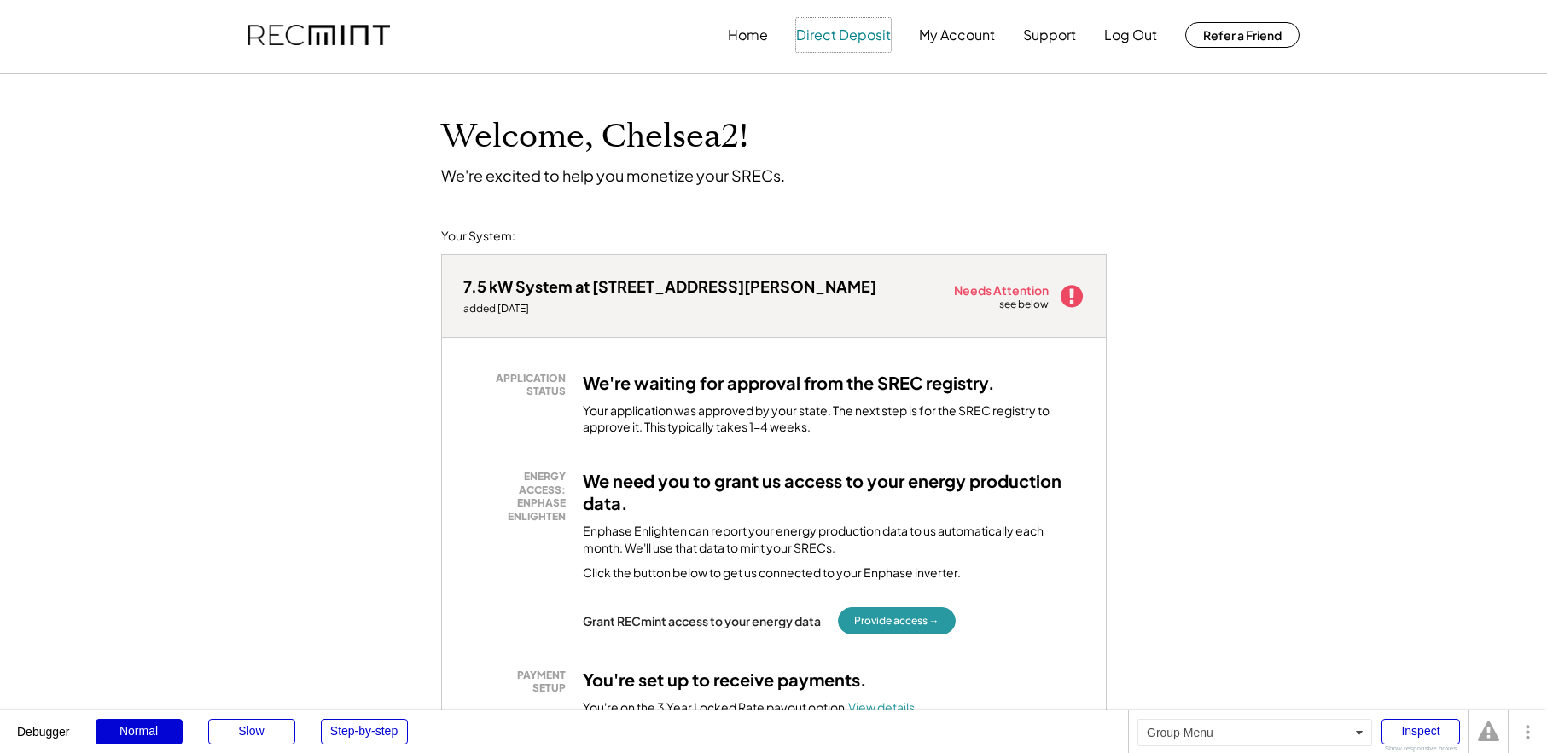
click at [849, 34] on button "Direct Deposit" at bounding box center [843, 35] width 95 height 34
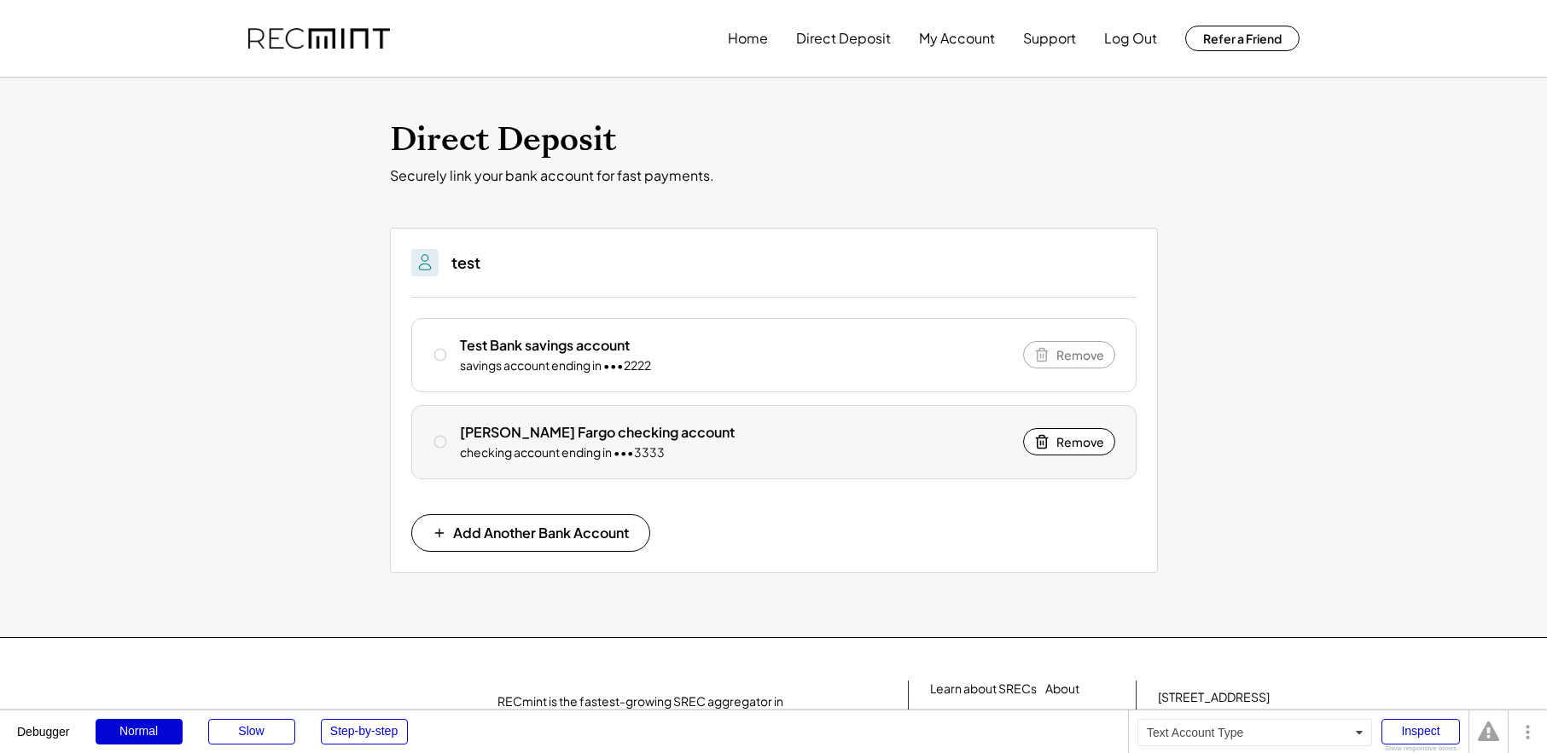
click at [531, 449] on div "checking account ending in •••3333" at bounding box center [562, 453] width 205 height 17
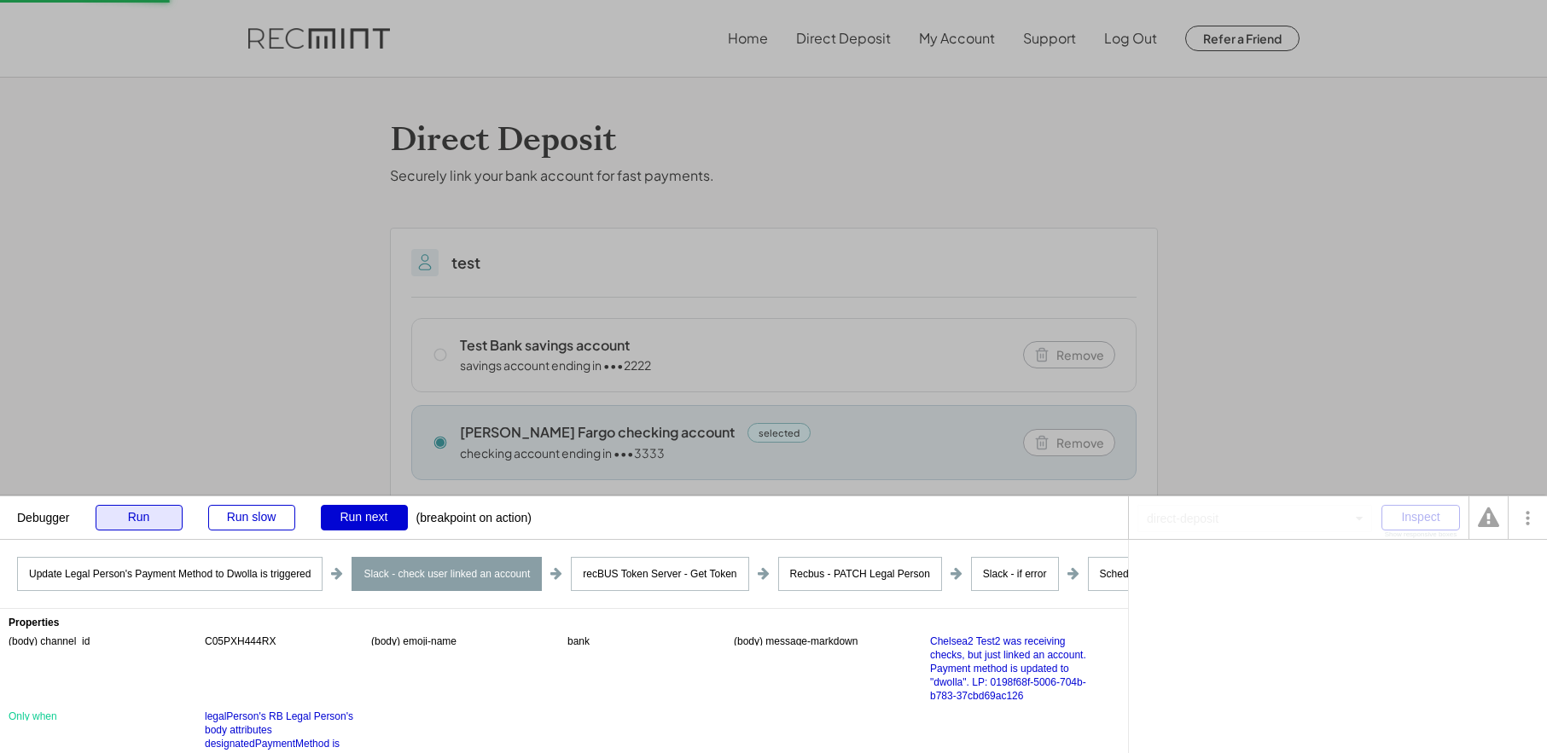
click at [134, 528] on div "Run" at bounding box center [139, 518] width 87 height 26
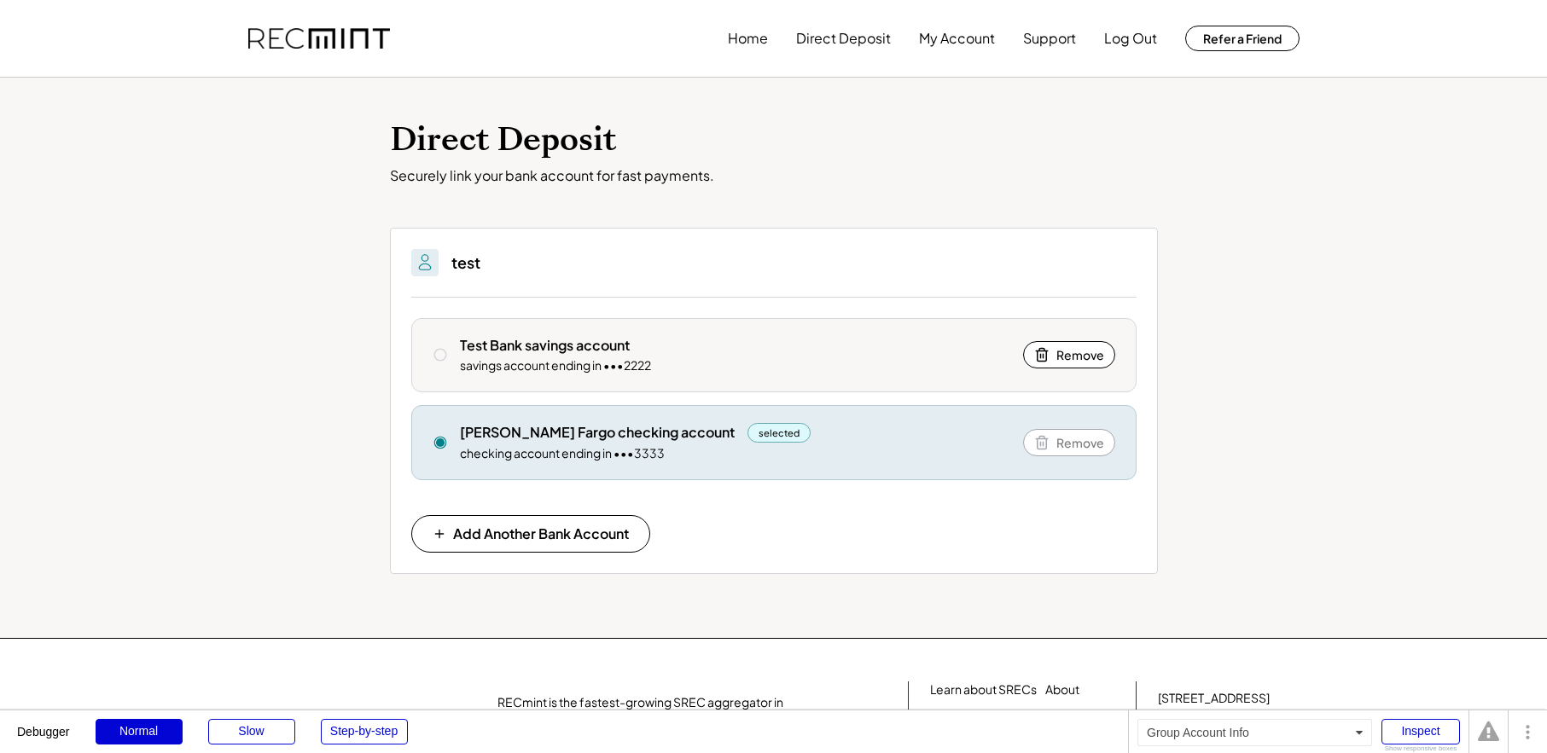
click at [532, 355] on div "Test Bank savings account savings account ending in •••2222" at bounding box center [735, 355] width 551 height 38
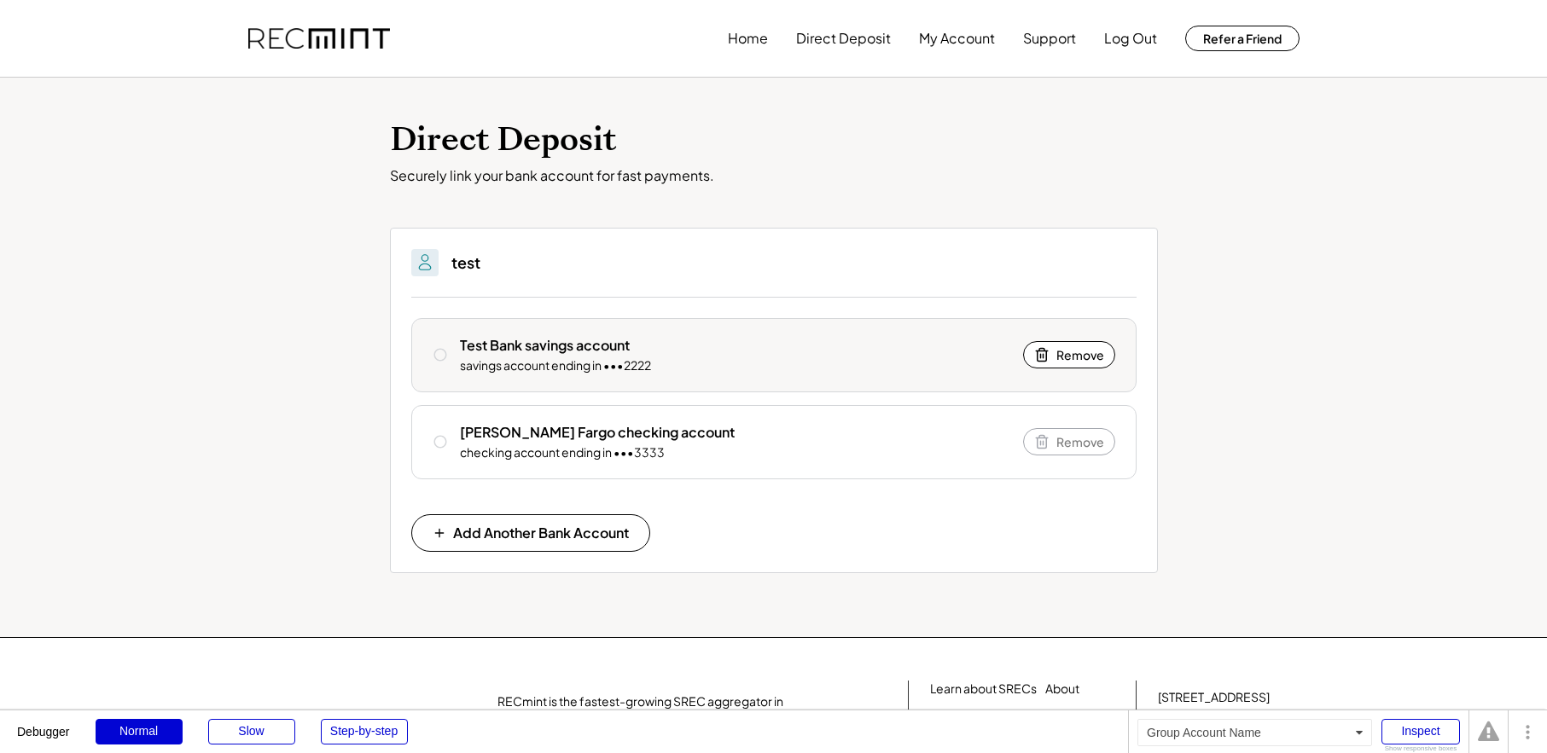
click at [463, 342] on div "Test Bank savings account" at bounding box center [545, 345] width 170 height 19
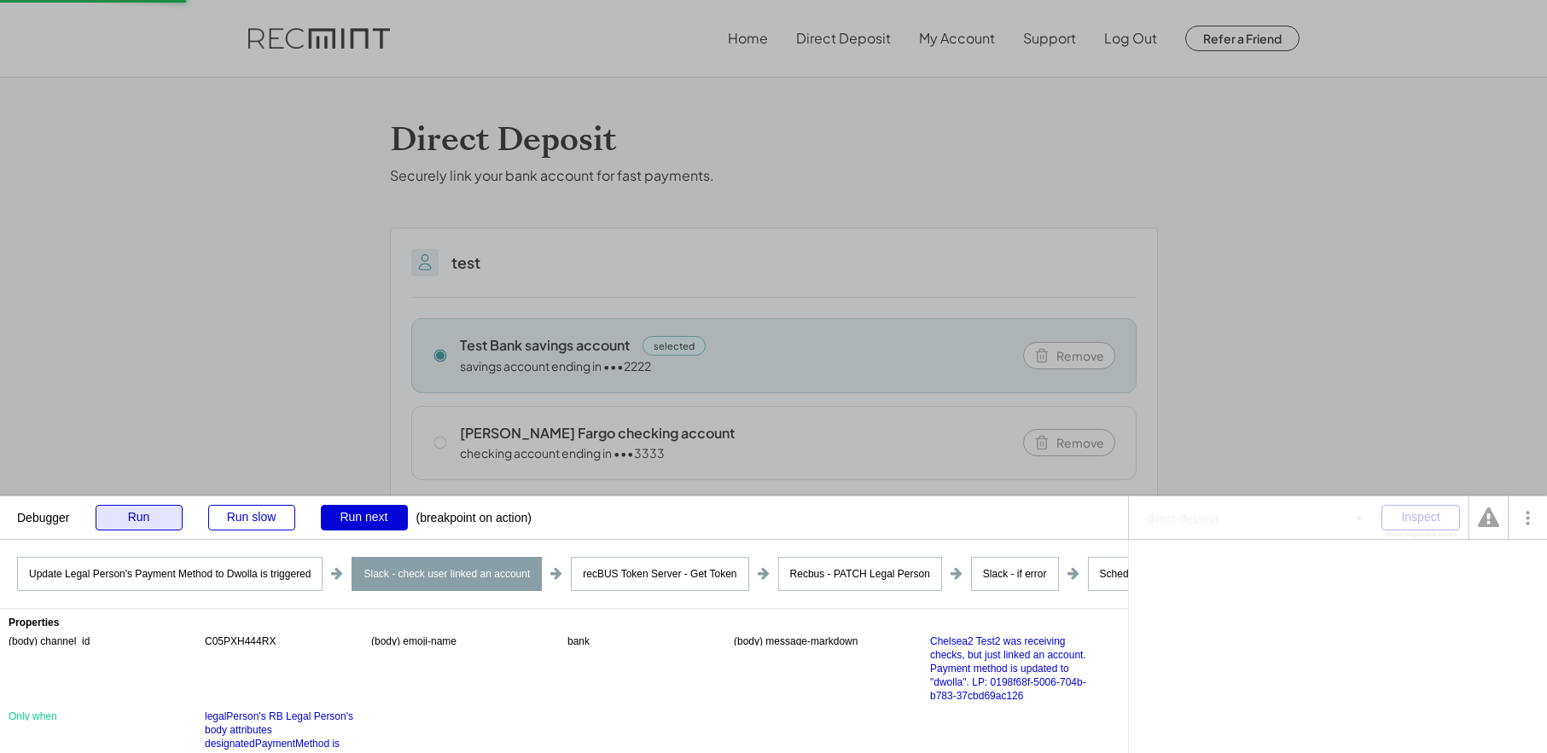
click at [123, 514] on div "Run" at bounding box center [139, 518] width 87 height 26
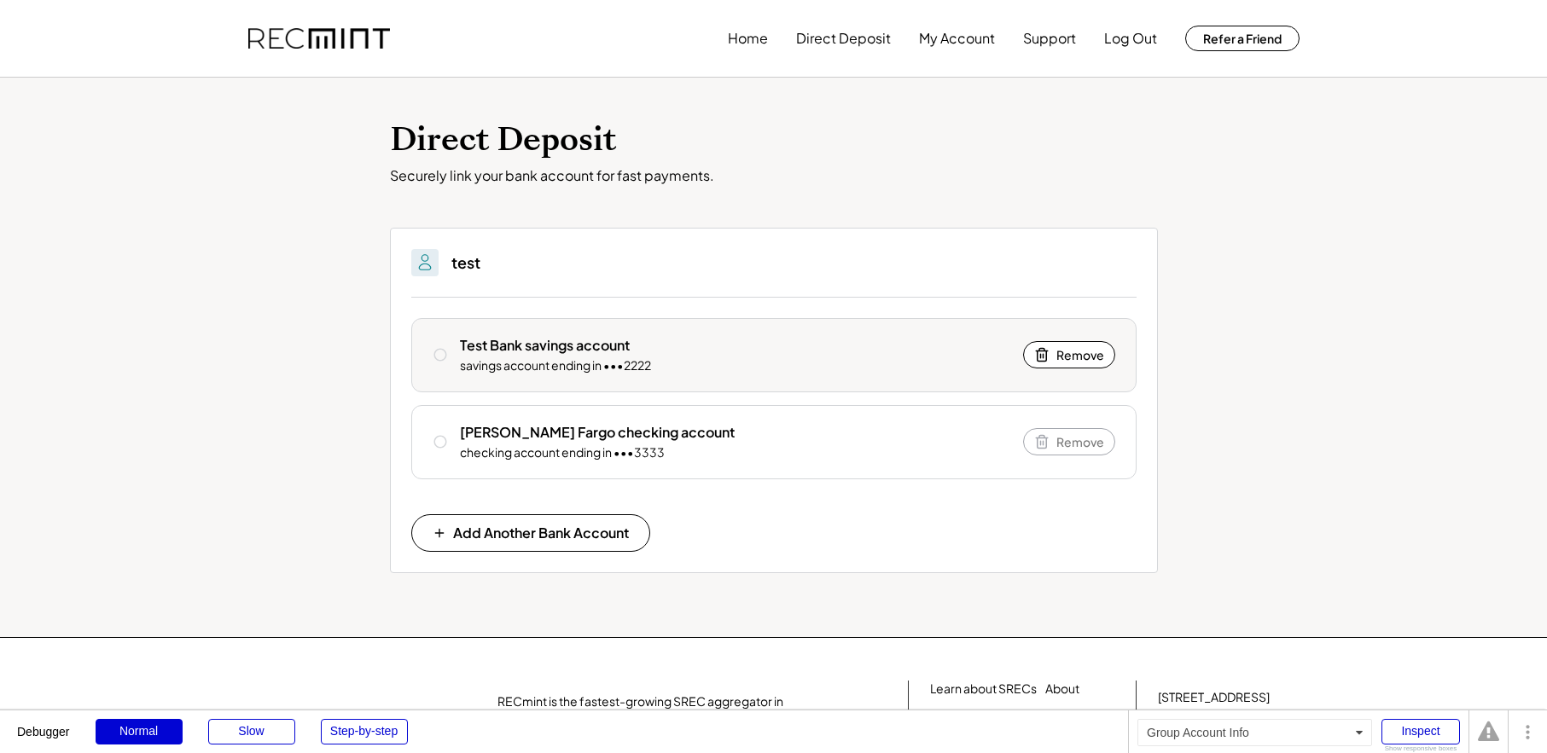
click at [499, 370] on div "savings account ending in •••2222" at bounding box center [555, 366] width 191 height 17
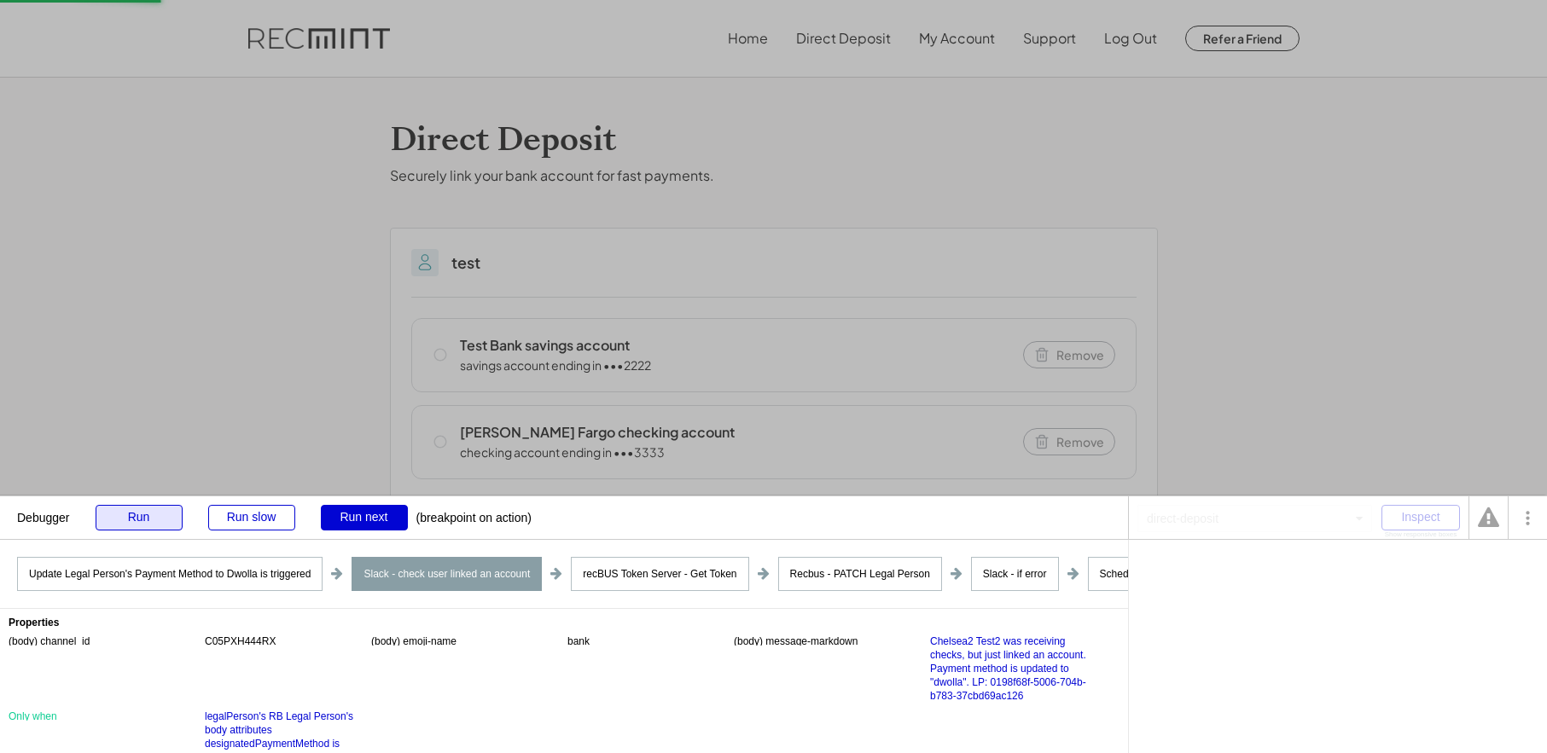
click at [163, 516] on div "Run" at bounding box center [139, 518] width 87 height 26
